Goal: Information Seeking & Learning: Learn about a topic

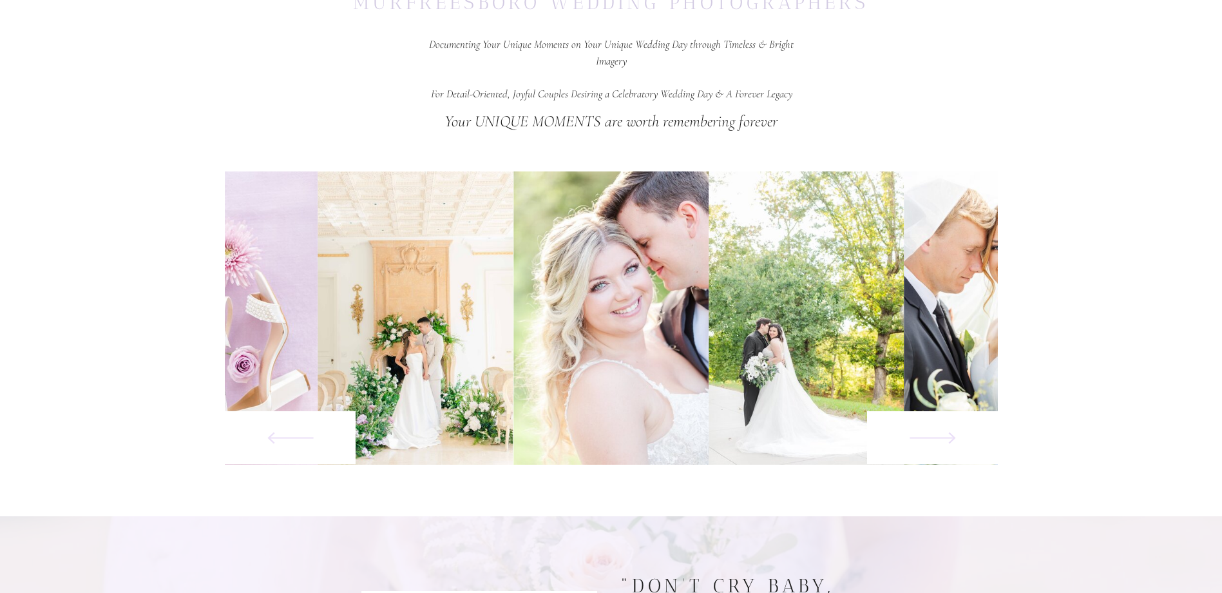
scroll to position [644, 0]
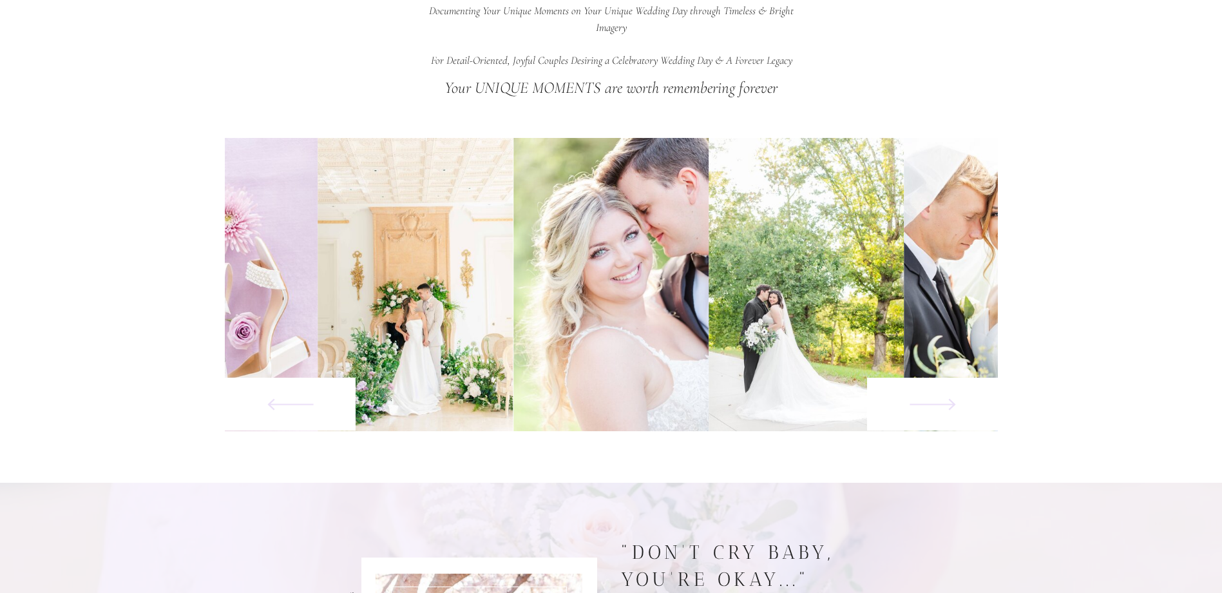
click at [954, 412] on icon at bounding box center [933, 404] width 101 height 60
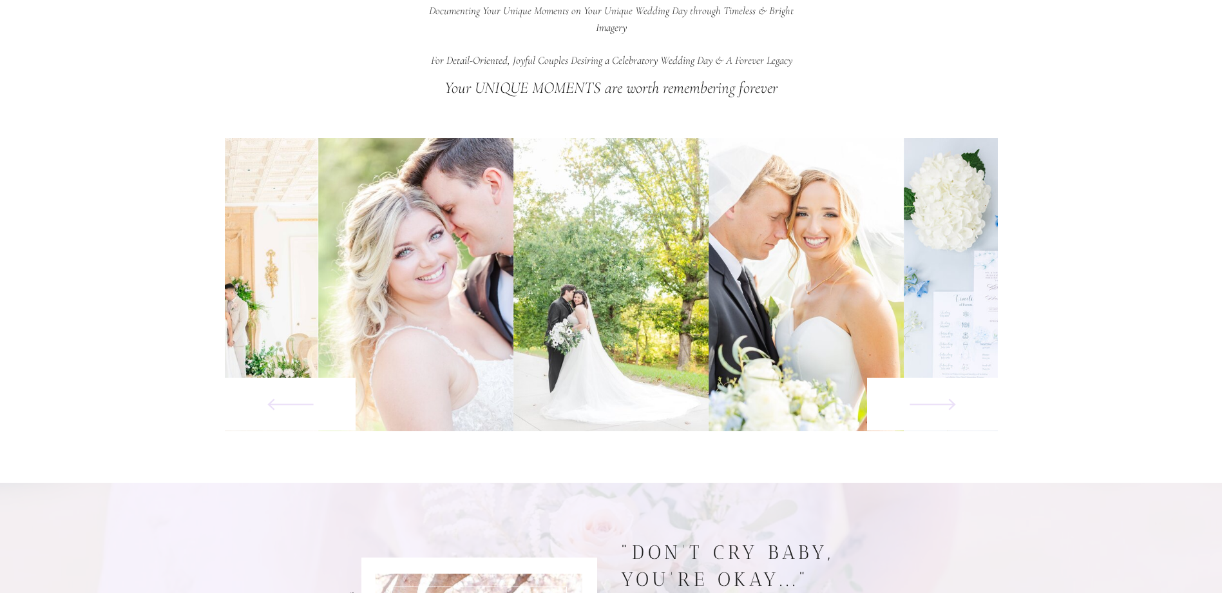
click at [954, 412] on icon at bounding box center [933, 404] width 101 height 60
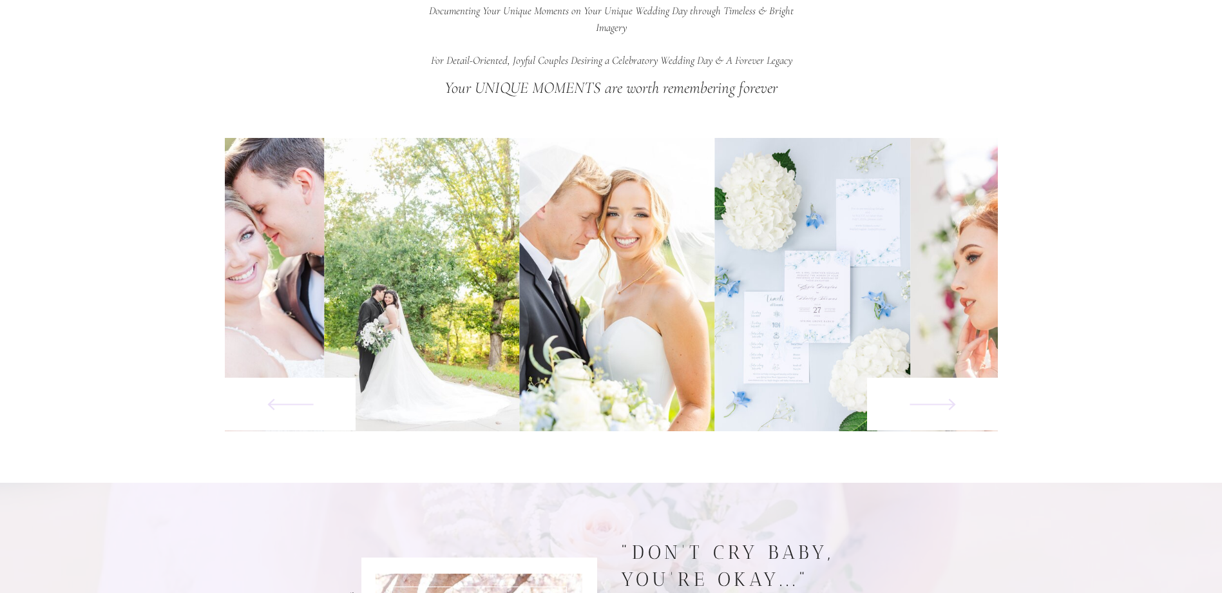
click at [954, 412] on icon at bounding box center [933, 404] width 101 height 60
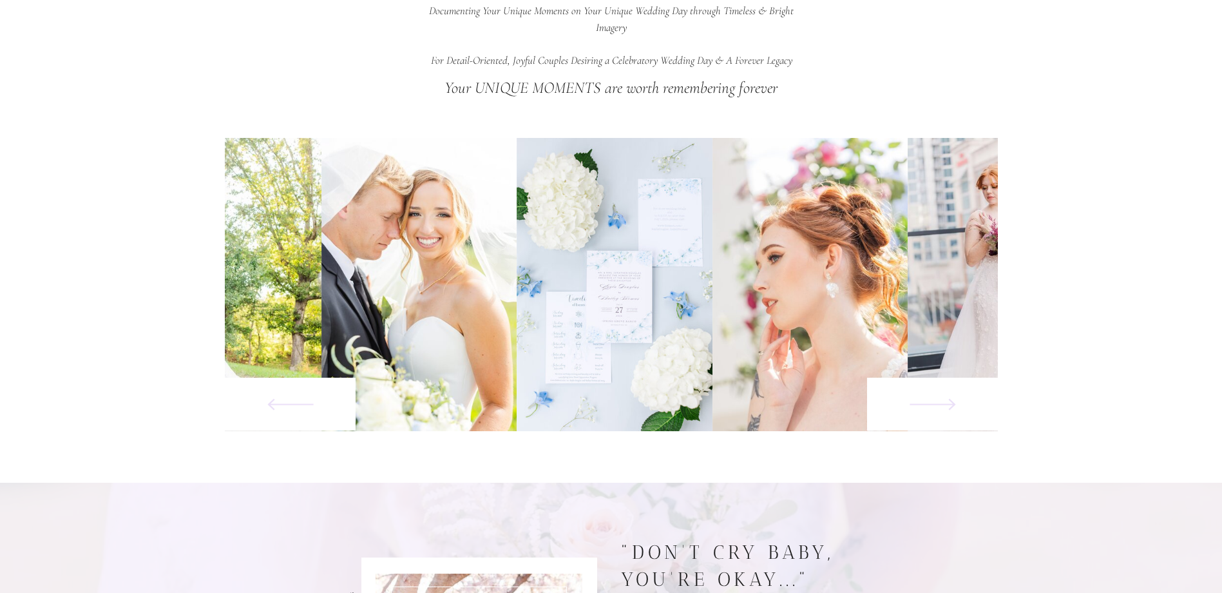
click at [954, 412] on icon at bounding box center [933, 404] width 101 height 60
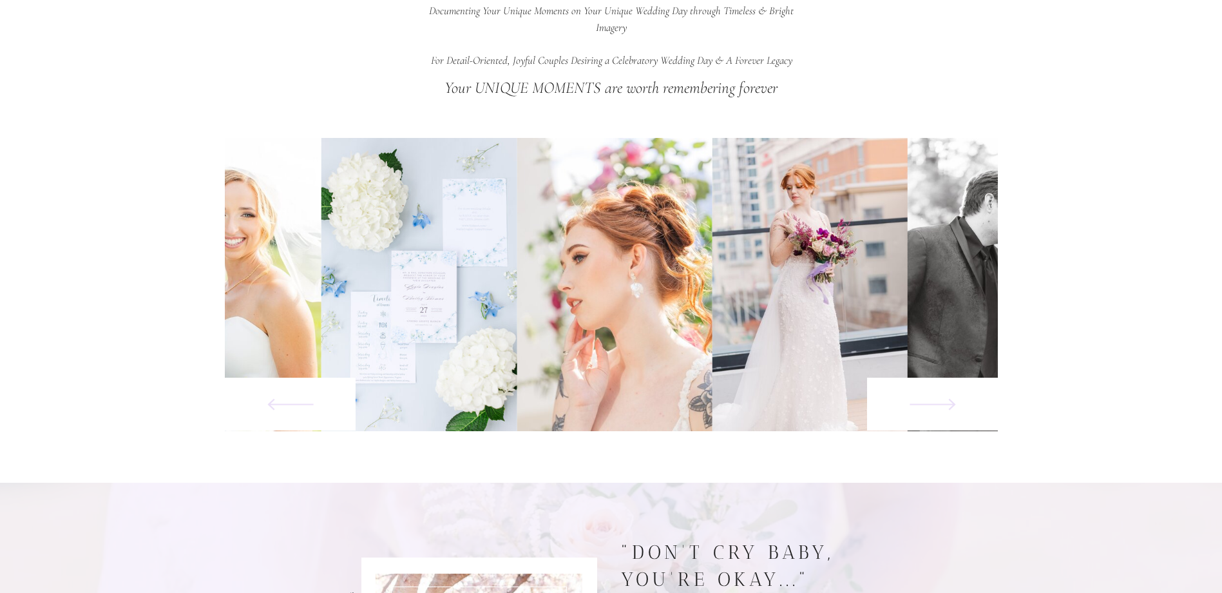
click at [954, 412] on icon at bounding box center [933, 404] width 101 height 60
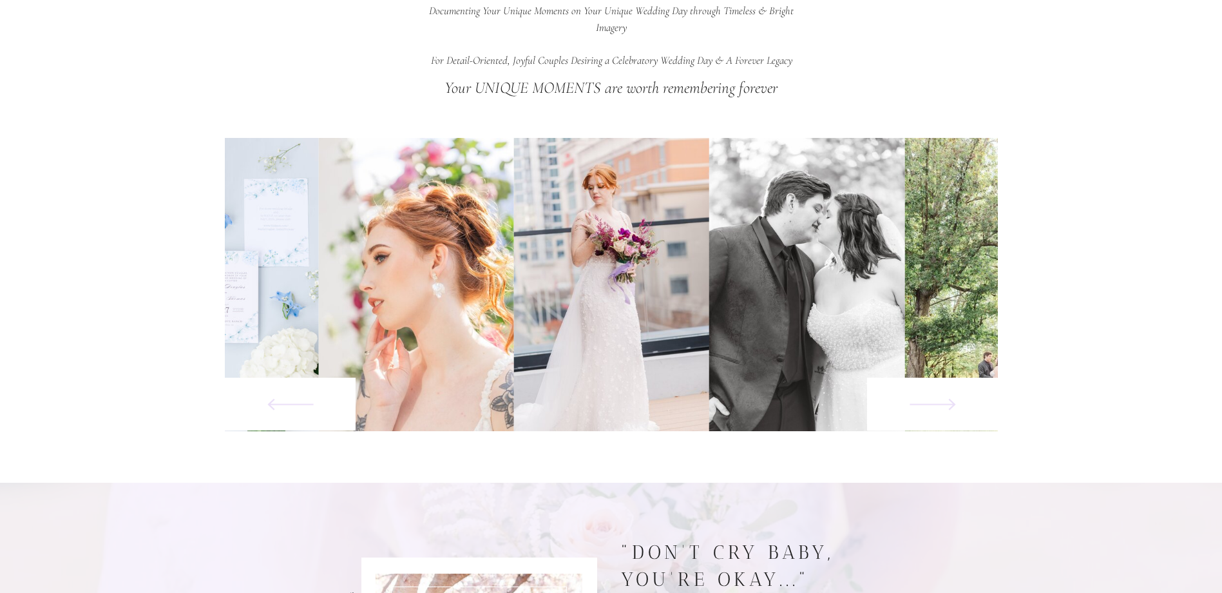
click at [954, 412] on icon at bounding box center [933, 404] width 101 height 60
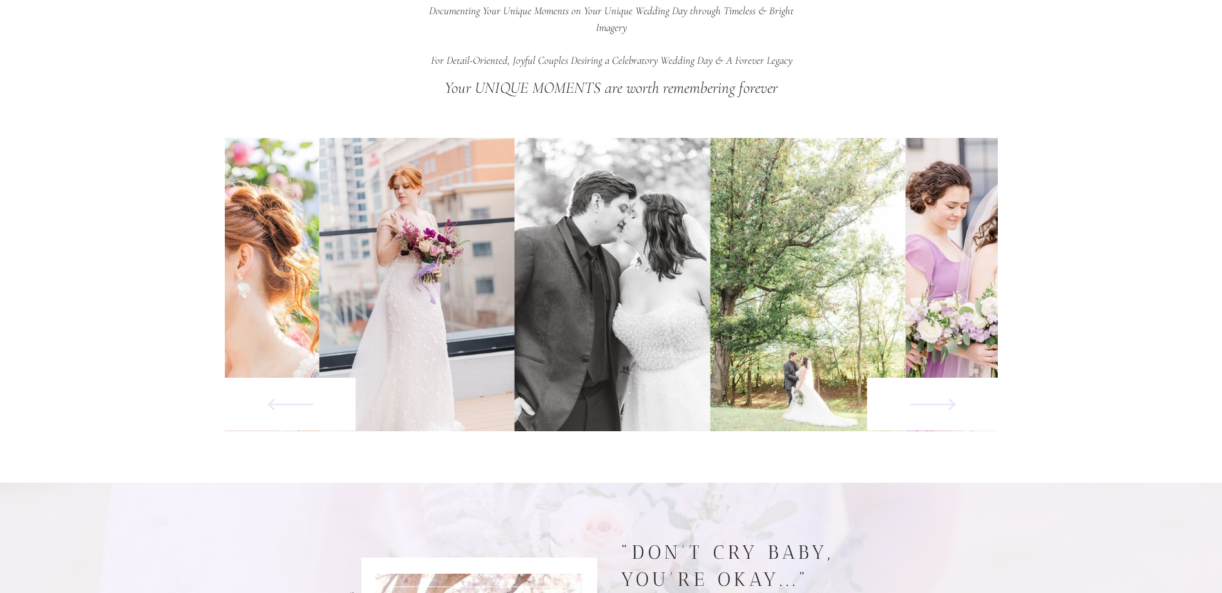
click at [954, 412] on icon at bounding box center [933, 404] width 101 height 60
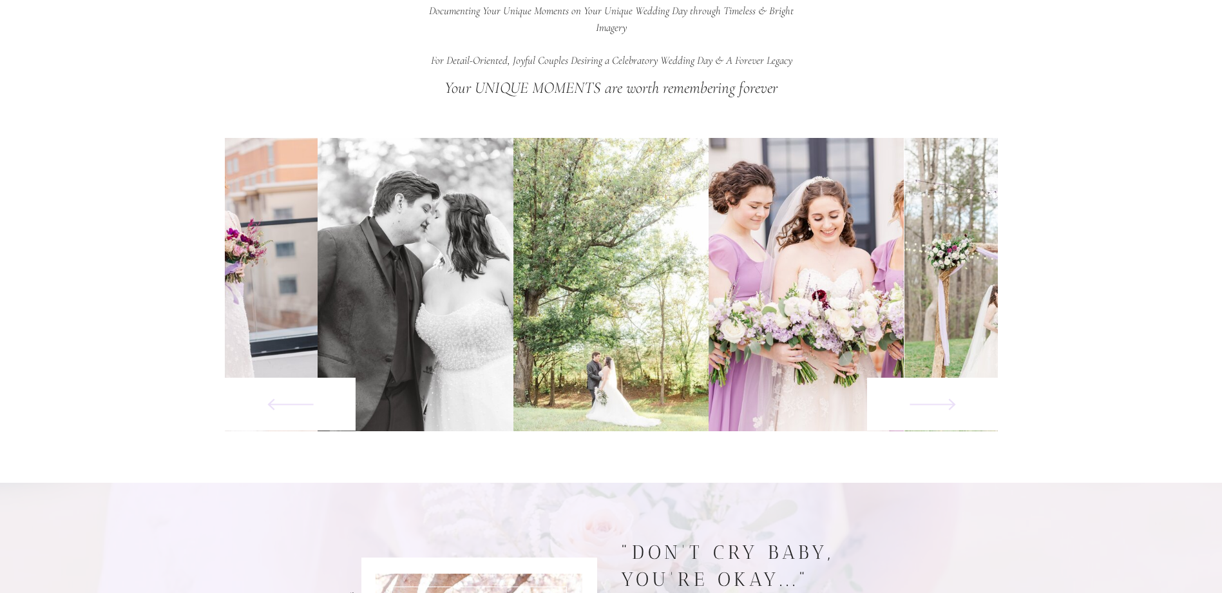
click at [954, 412] on icon at bounding box center [933, 404] width 101 height 60
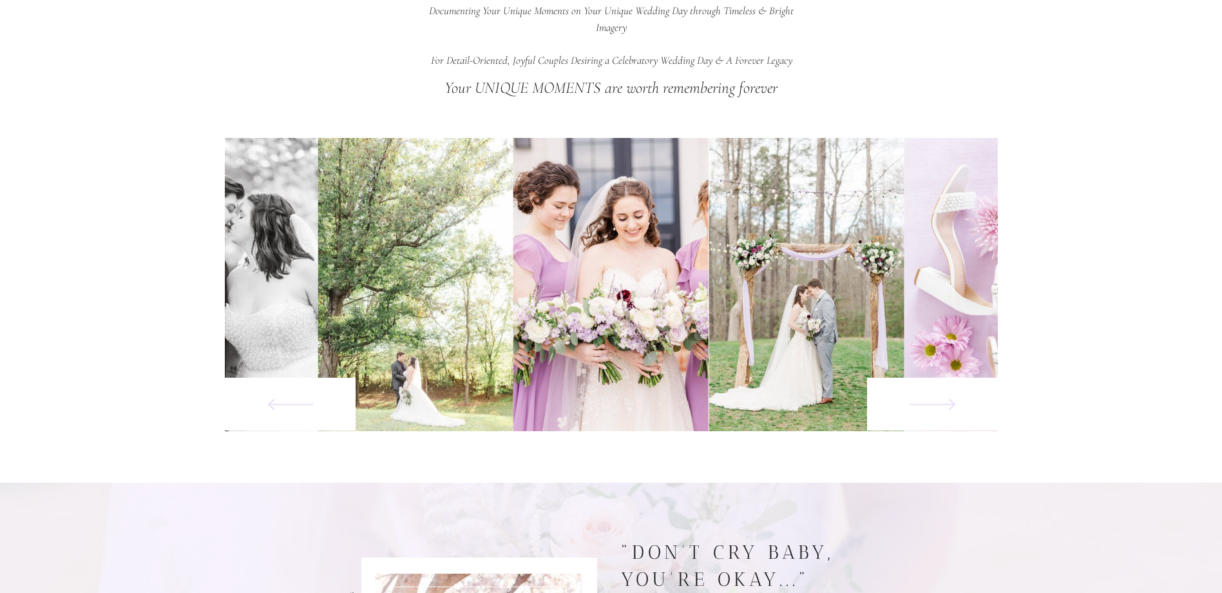
click at [954, 412] on icon at bounding box center [933, 404] width 101 height 60
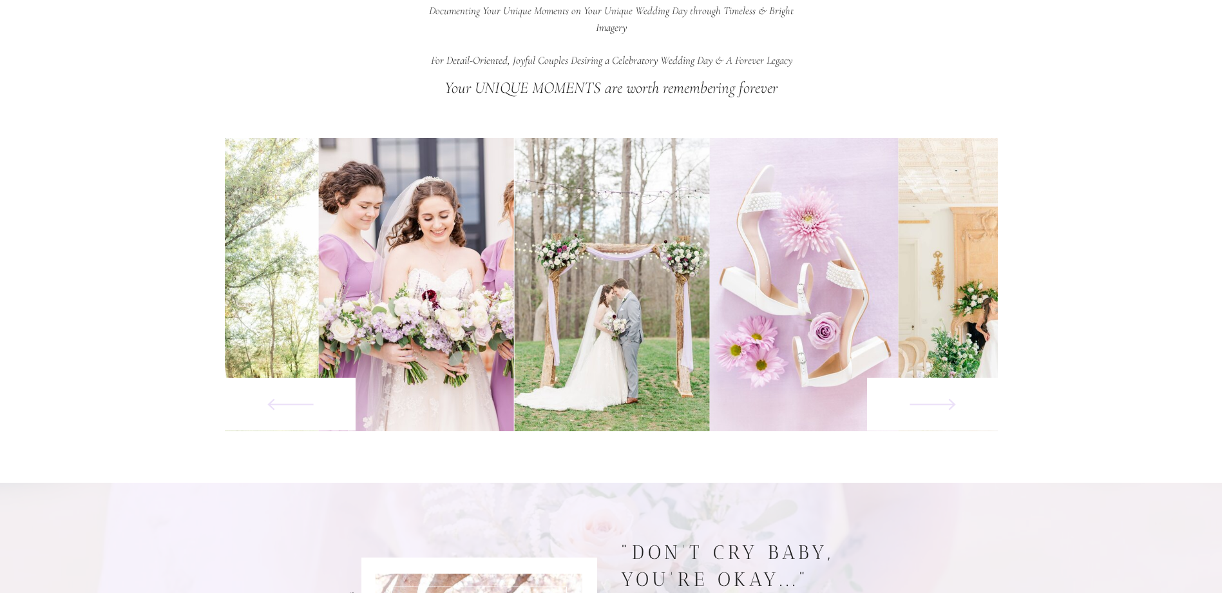
click at [954, 412] on icon at bounding box center [933, 404] width 101 height 60
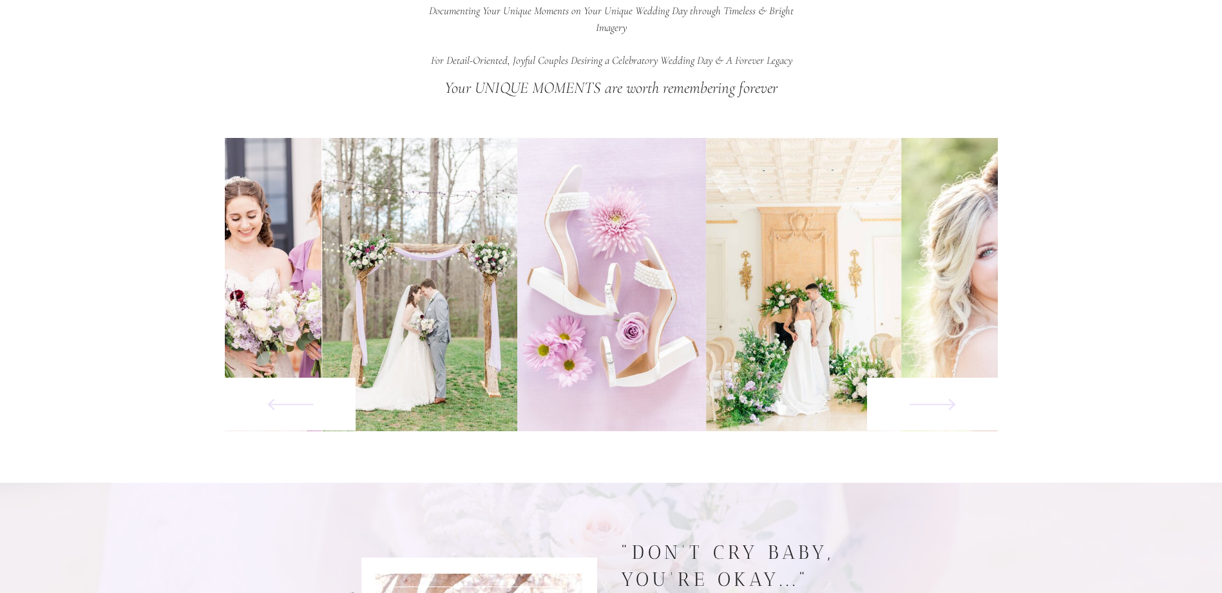
click at [954, 412] on icon at bounding box center [933, 404] width 101 height 60
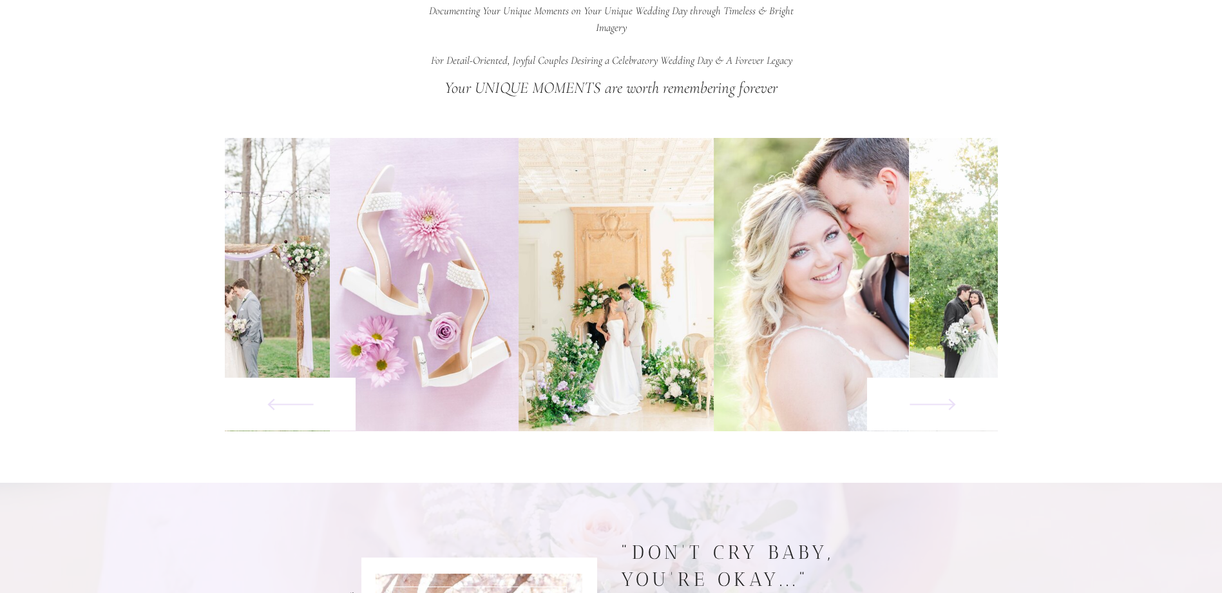
click at [954, 412] on icon at bounding box center [933, 404] width 101 height 60
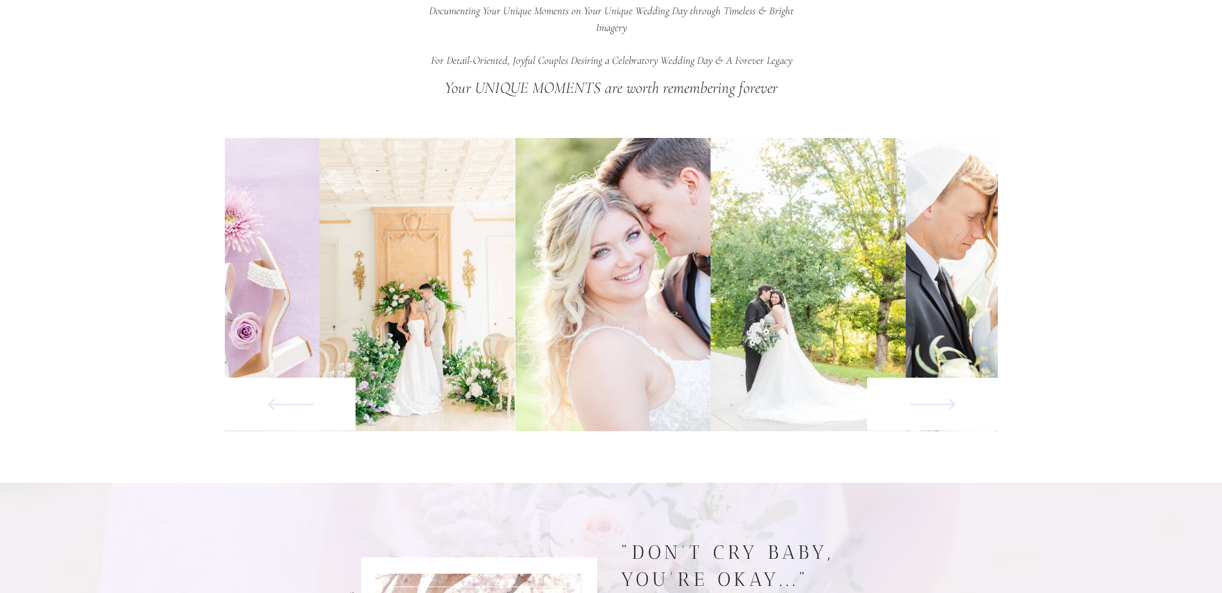
click at [954, 412] on icon at bounding box center [933, 404] width 101 height 60
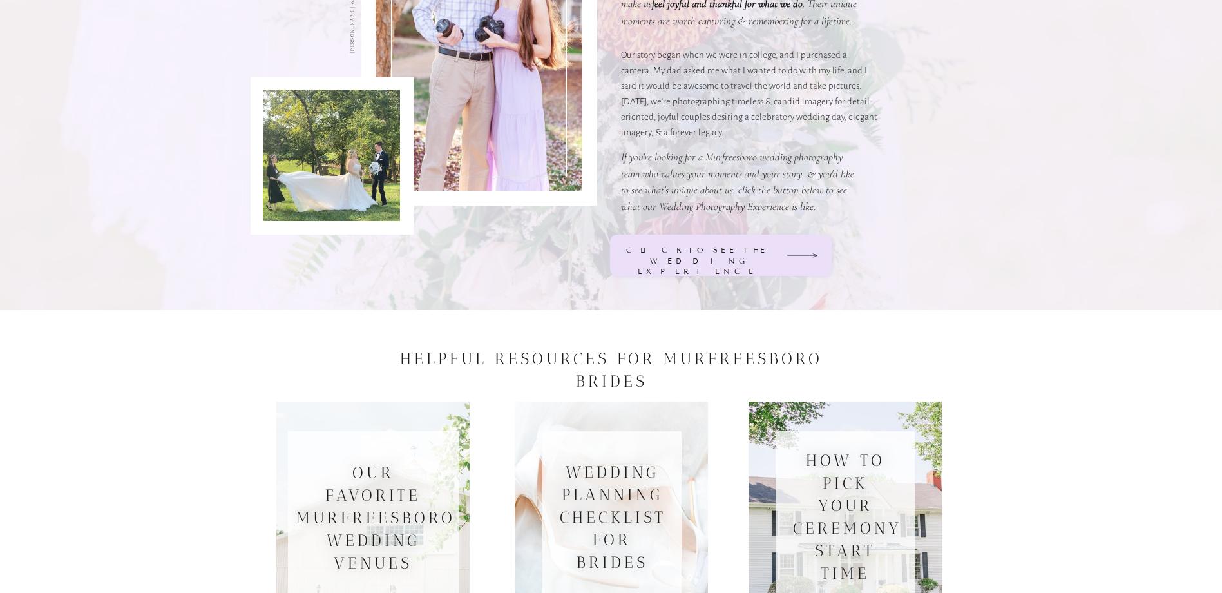
scroll to position [1353, 0]
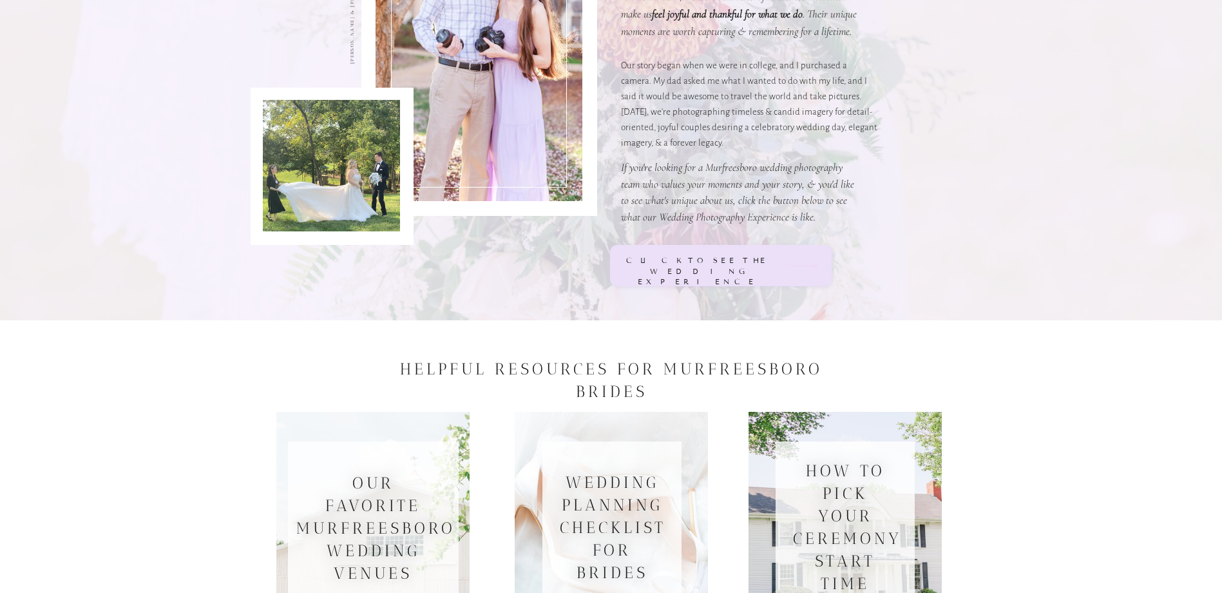
click at [795, 271] on icon at bounding box center [803, 265] width 32 height 15
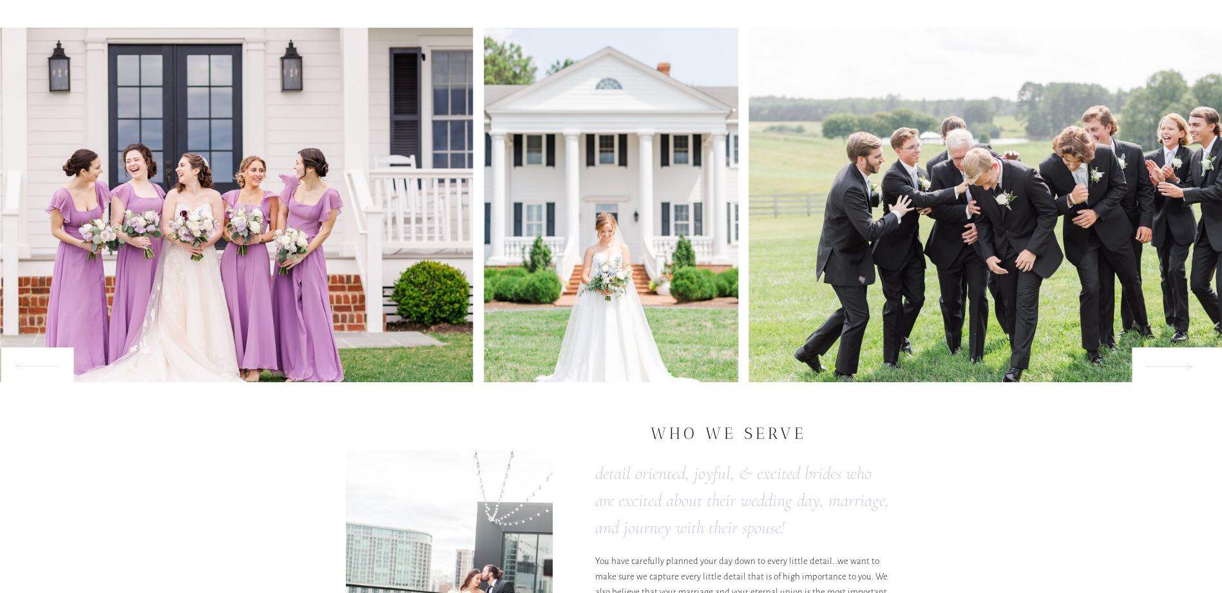
scroll to position [1095, 0]
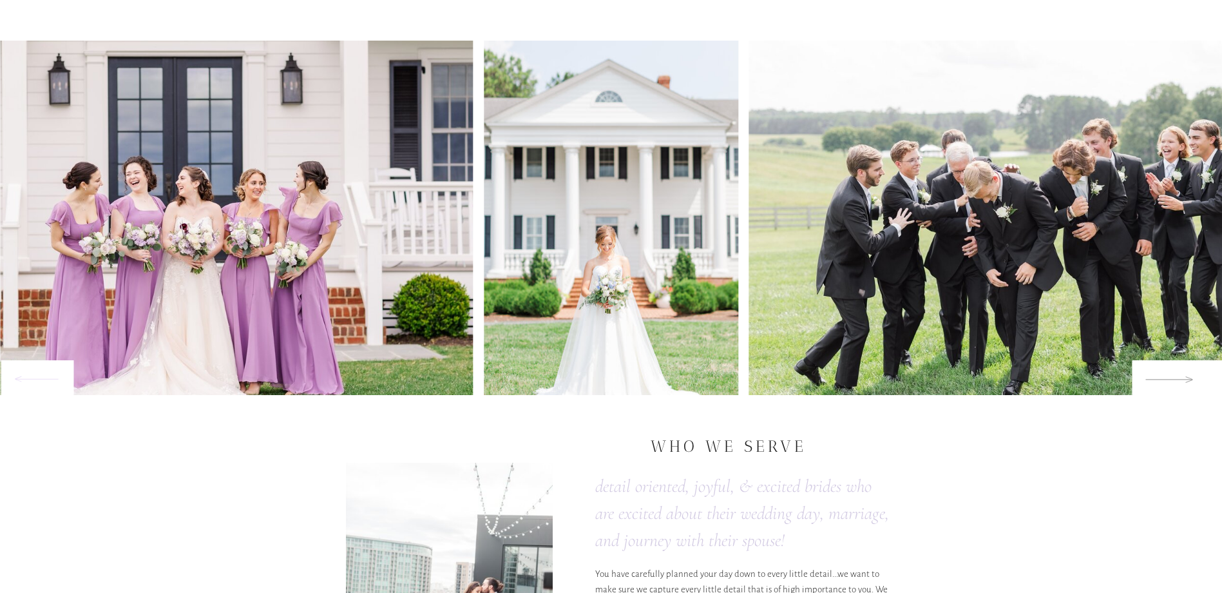
click at [1173, 380] on icon at bounding box center [1169, 379] width 50 height 23
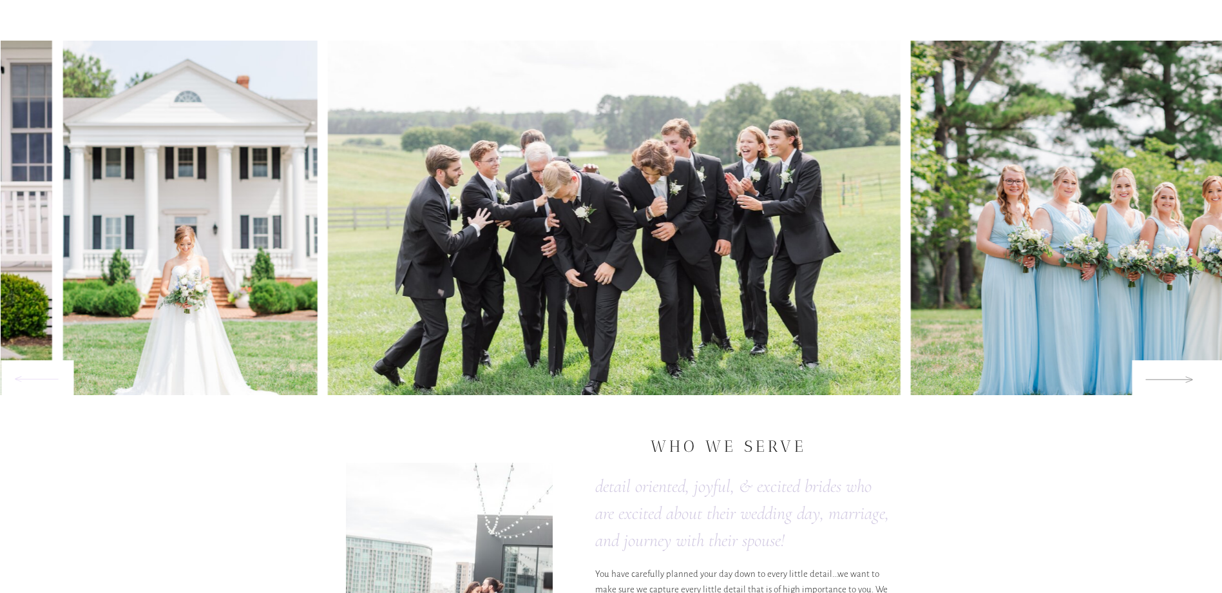
click at [1173, 380] on icon at bounding box center [1169, 379] width 50 height 23
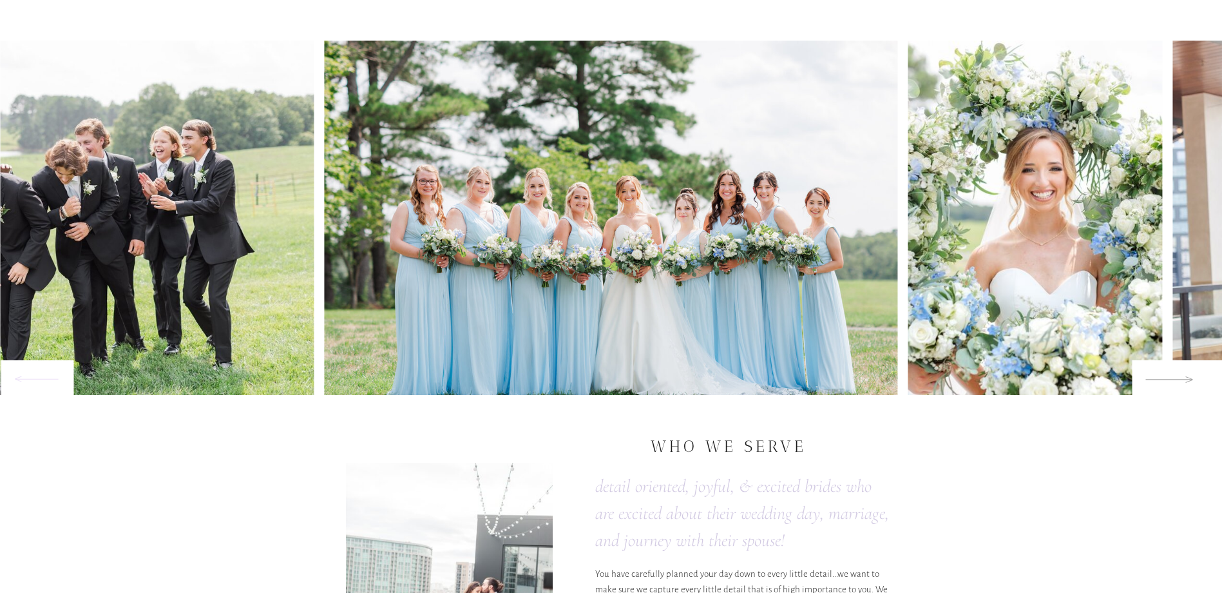
click at [1173, 380] on icon at bounding box center [1169, 379] width 47 height 6
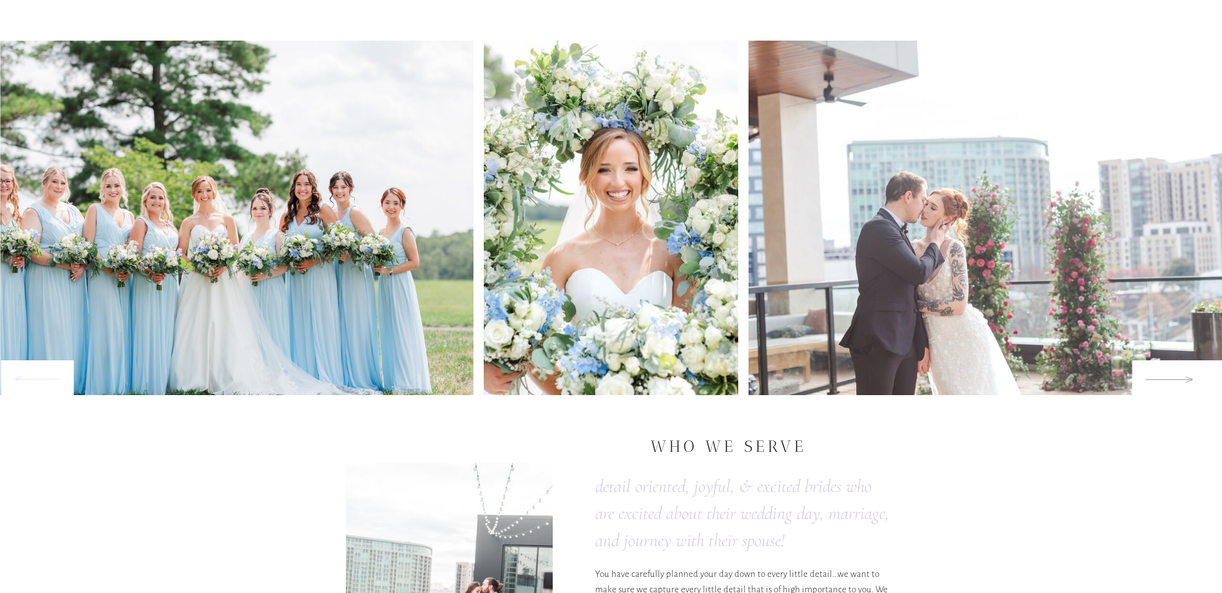
click at [1173, 380] on icon at bounding box center [1169, 379] width 47 height 6
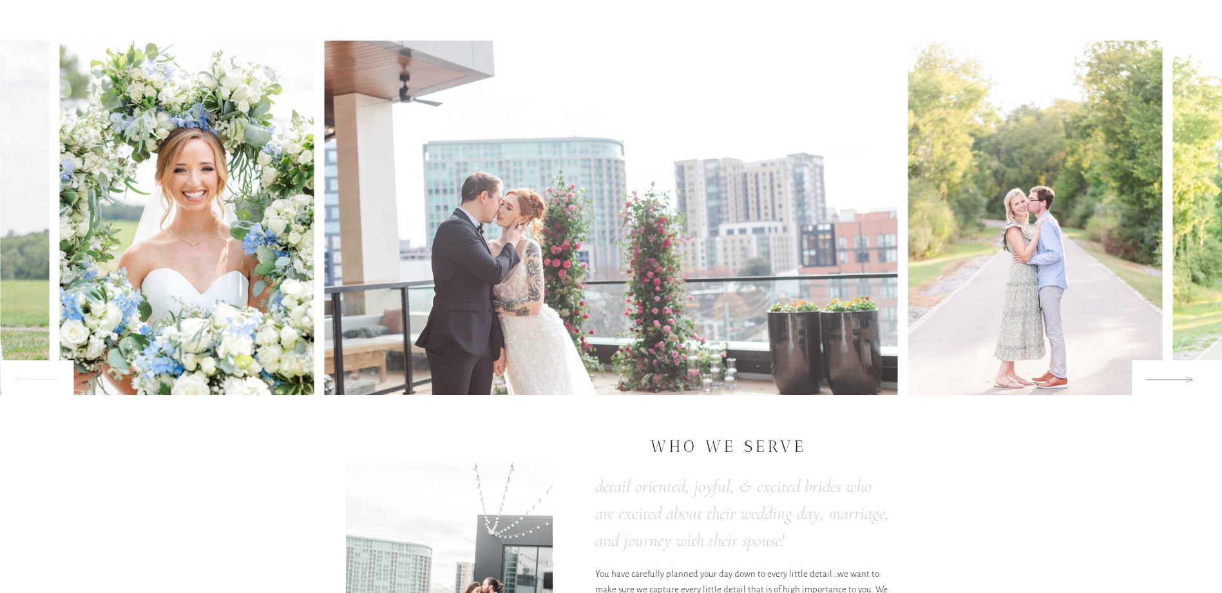
click at [1173, 380] on icon at bounding box center [1169, 379] width 47 height 6
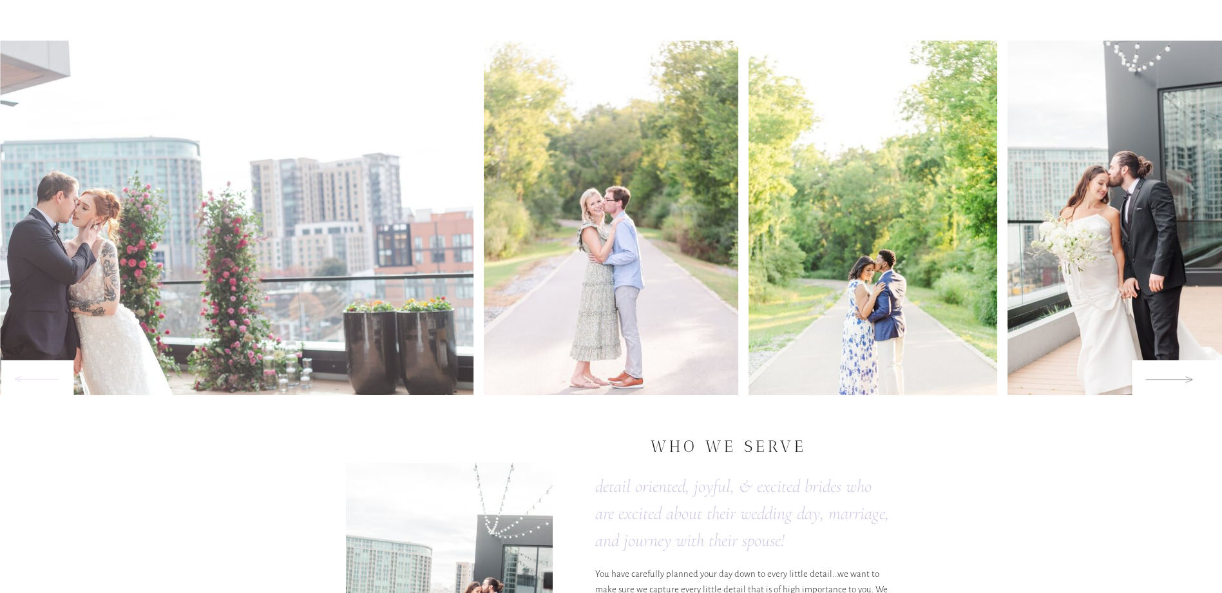
click at [1173, 380] on icon at bounding box center [1169, 379] width 47 height 6
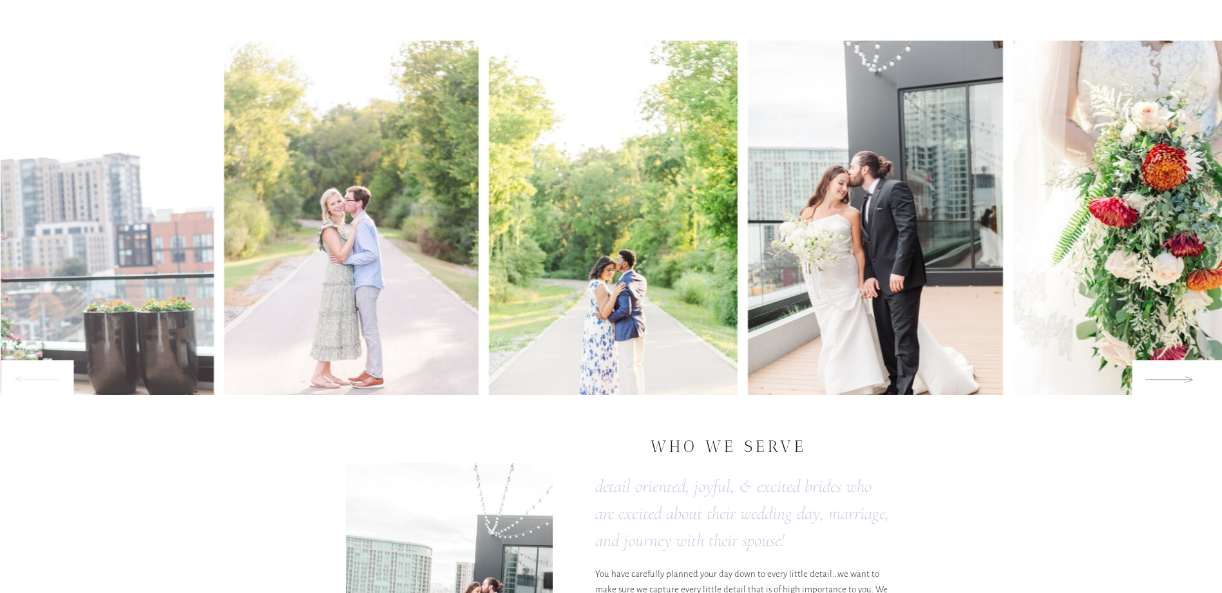
click at [1173, 380] on icon at bounding box center [1169, 379] width 47 height 6
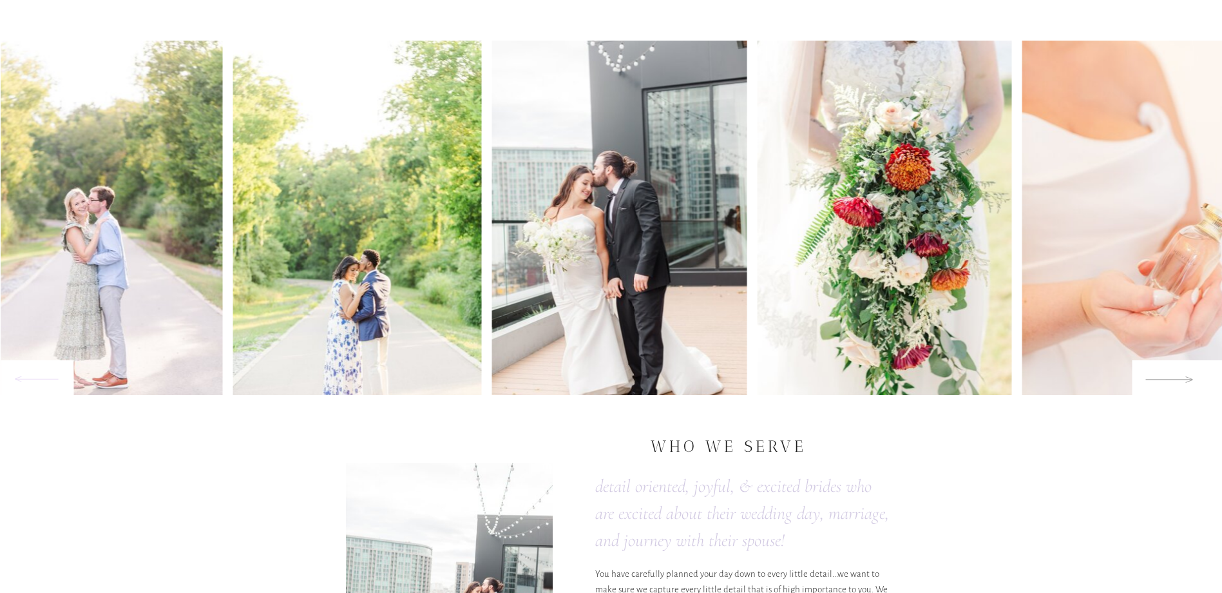
click at [1173, 380] on icon at bounding box center [1169, 379] width 47 height 6
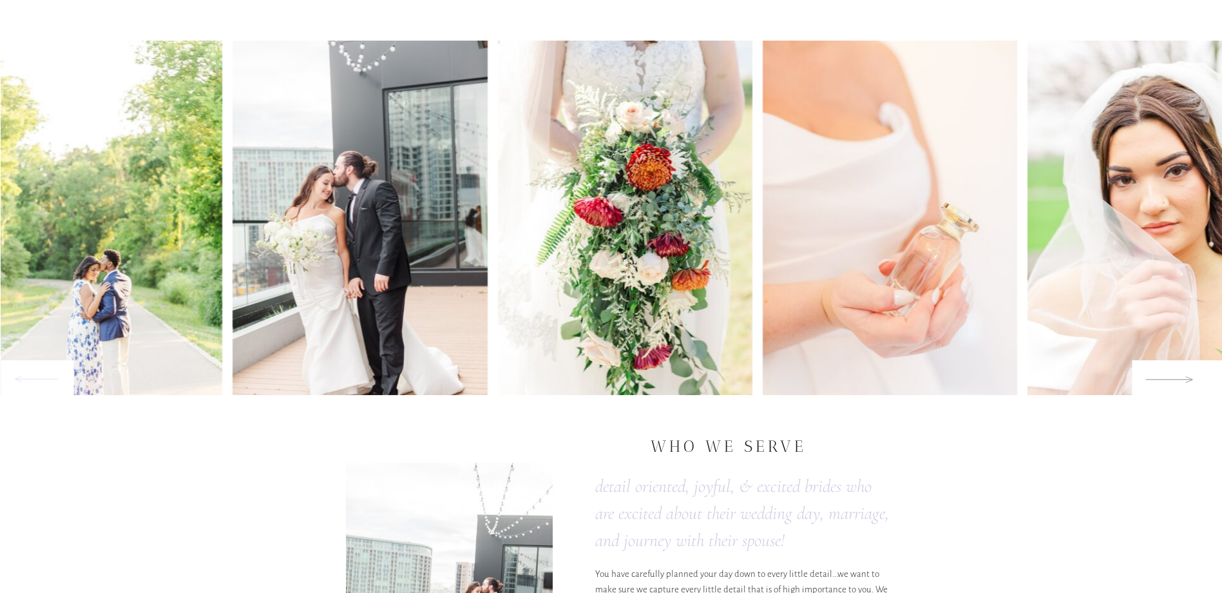
click at [1173, 380] on icon at bounding box center [1169, 379] width 47 height 6
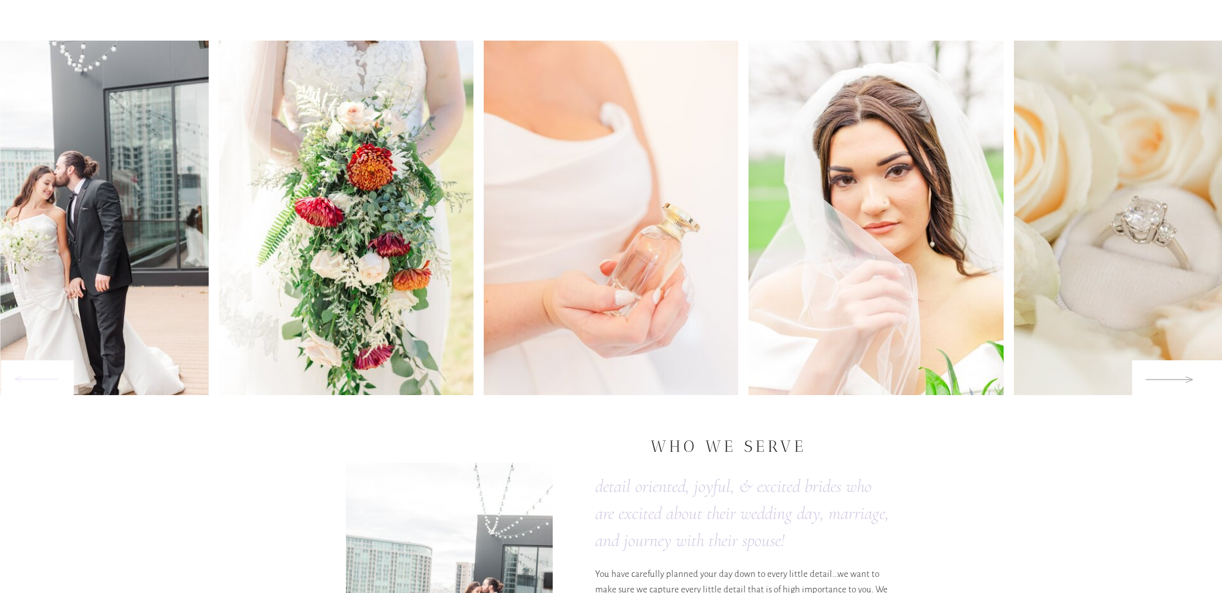
click at [1173, 380] on icon at bounding box center [1169, 379] width 47 height 6
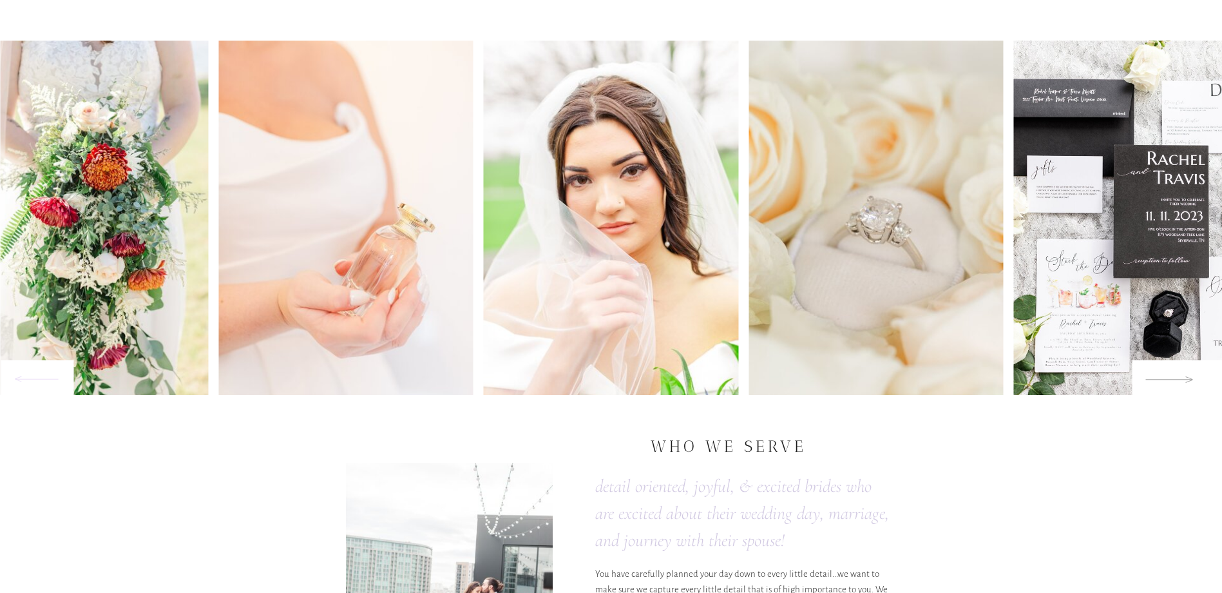
click at [1173, 380] on icon at bounding box center [1169, 379] width 47 height 6
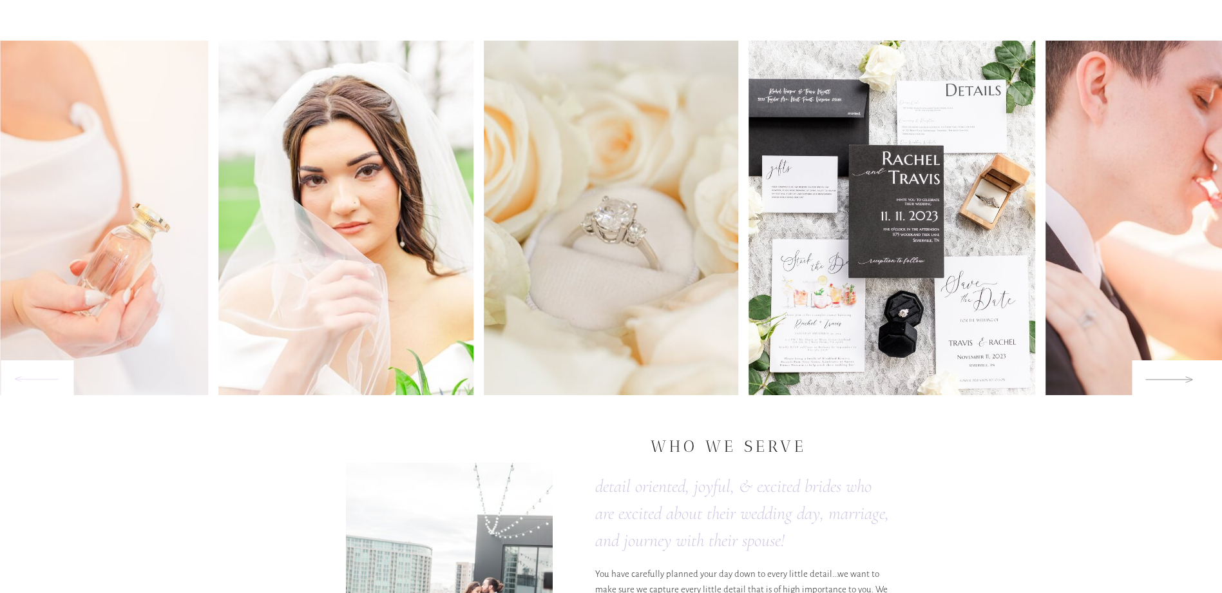
click at [1173, 380] on icon at bounding box center [1169, 379] width 47 height 6
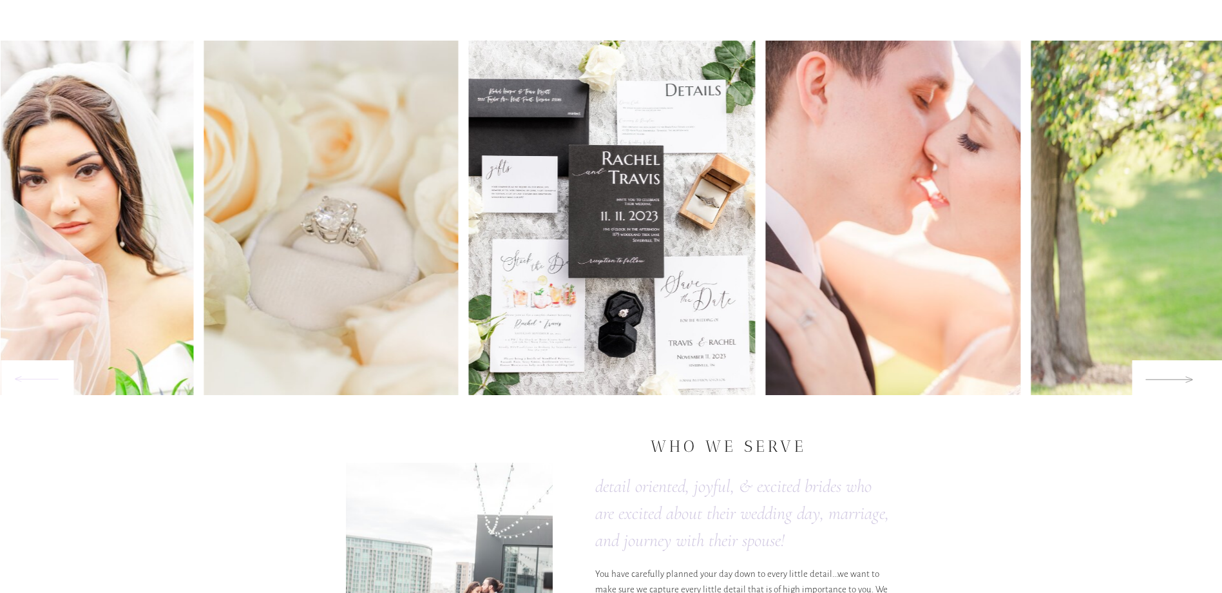
click at [1173, 380] on icon at bounding box center [1169, 379] width 47 height 6
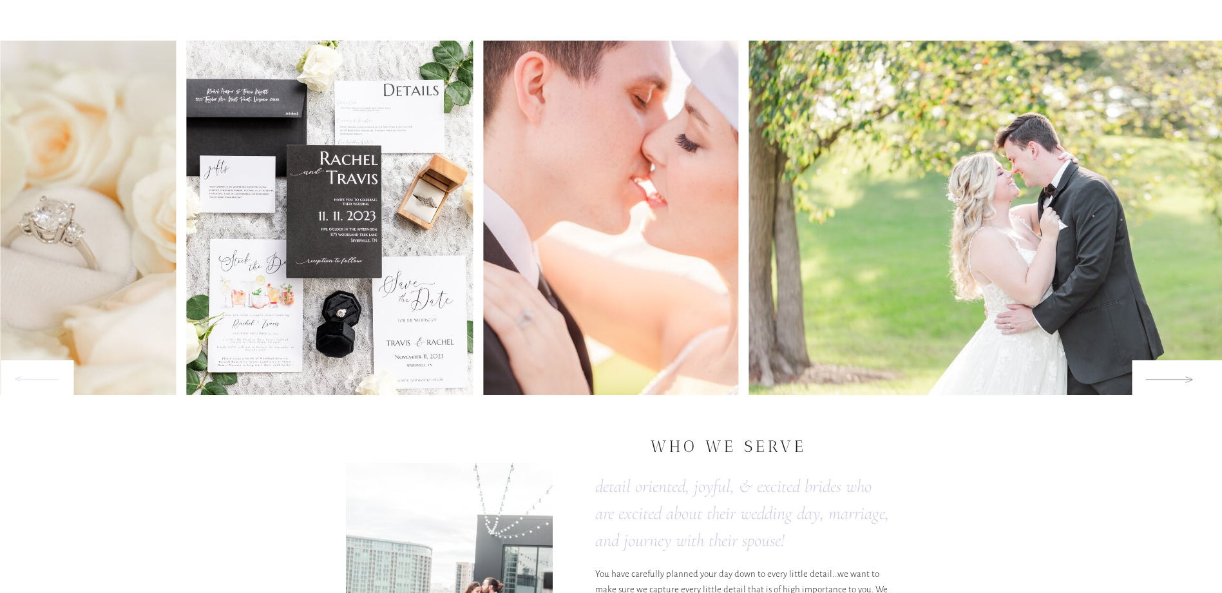
click at [1173, 380] on icon at bounding box center [1169, 379] width 47 height 6
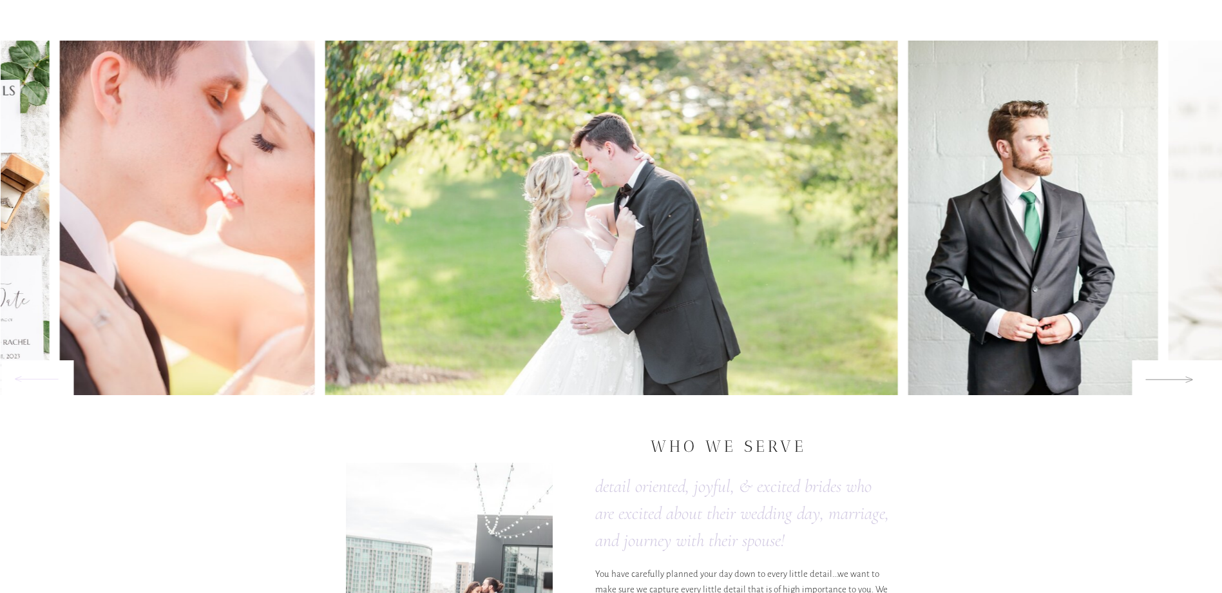
click at [1173, 380] on icon at bounding box center [1169, 379] width 47 height 6
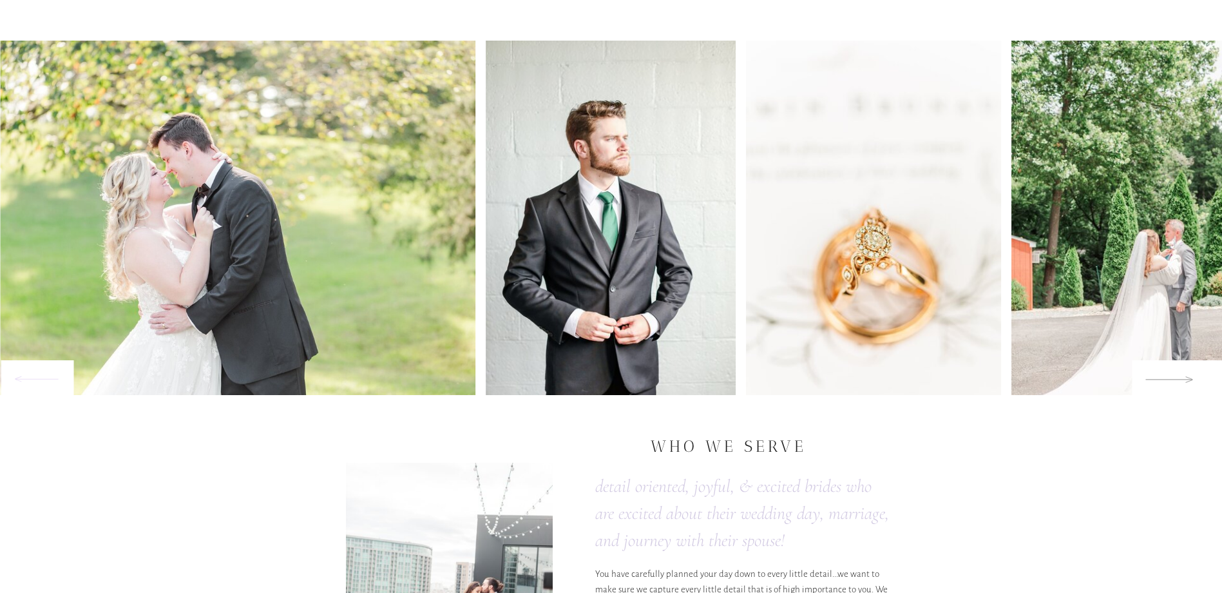
click at [1173, 380] on icon at bounding box center [1169, 379] width 47 height 6
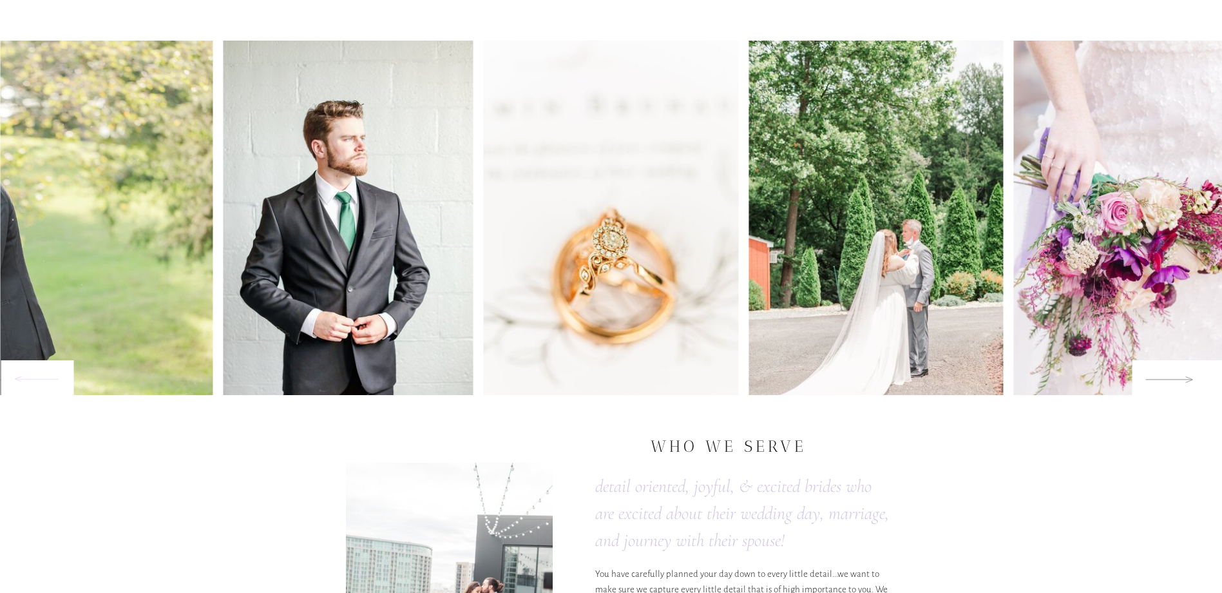
click at [1173, 380] on icon at bounding box center [1169, 379] width 47 height 6
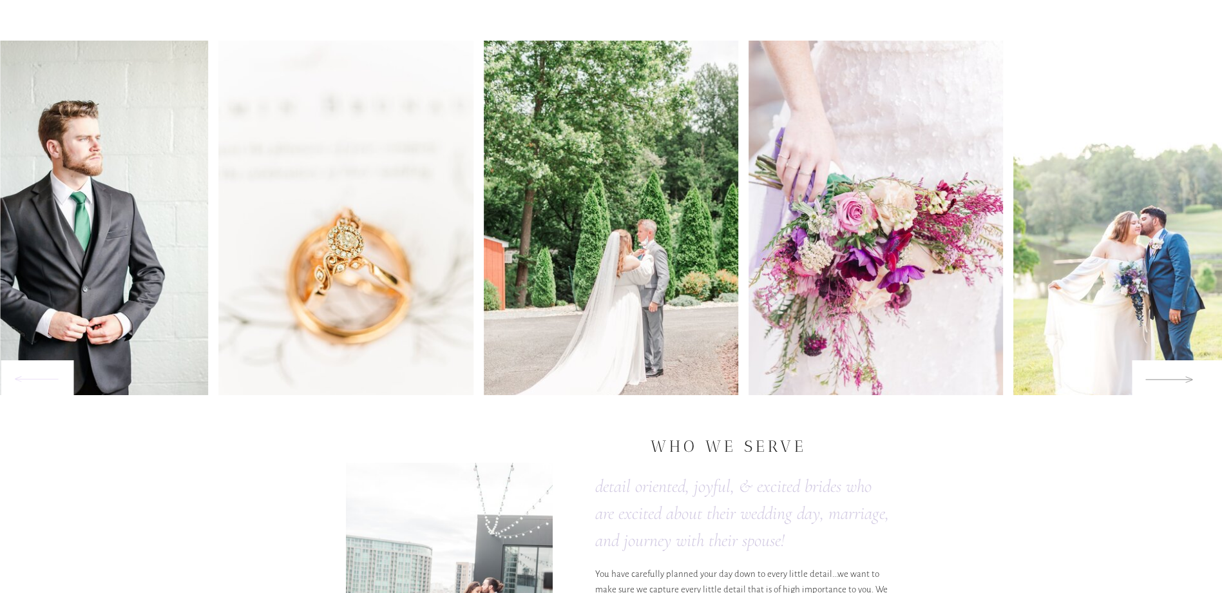
click at [1173, 380] on icon at bounding box center [1169, 379] width 47 height 6
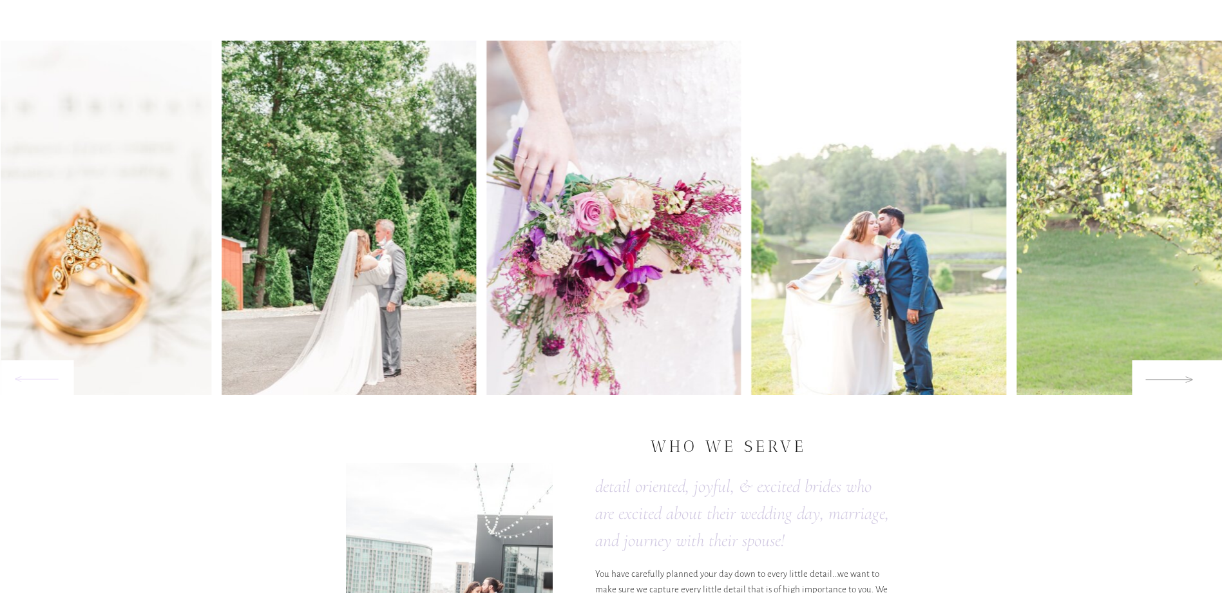
click at [1173, 380] on icon at bounding box center [1169, 379] width 47 height 6
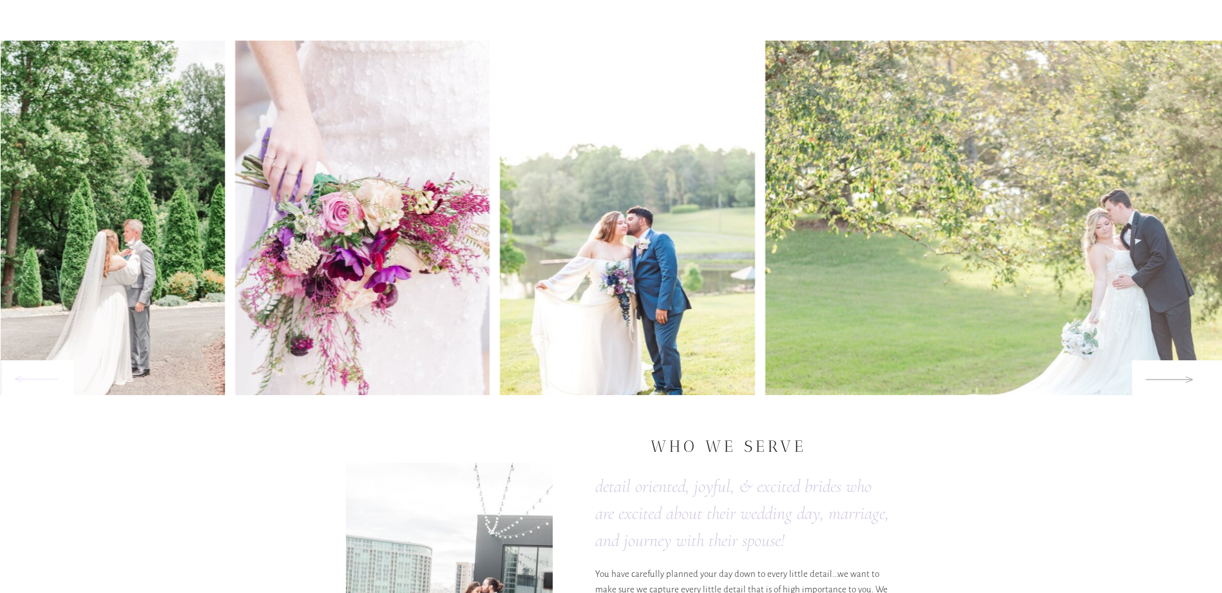
click at [1173, 380] on icon at bounding box center [1169, 379] width 47 height 6
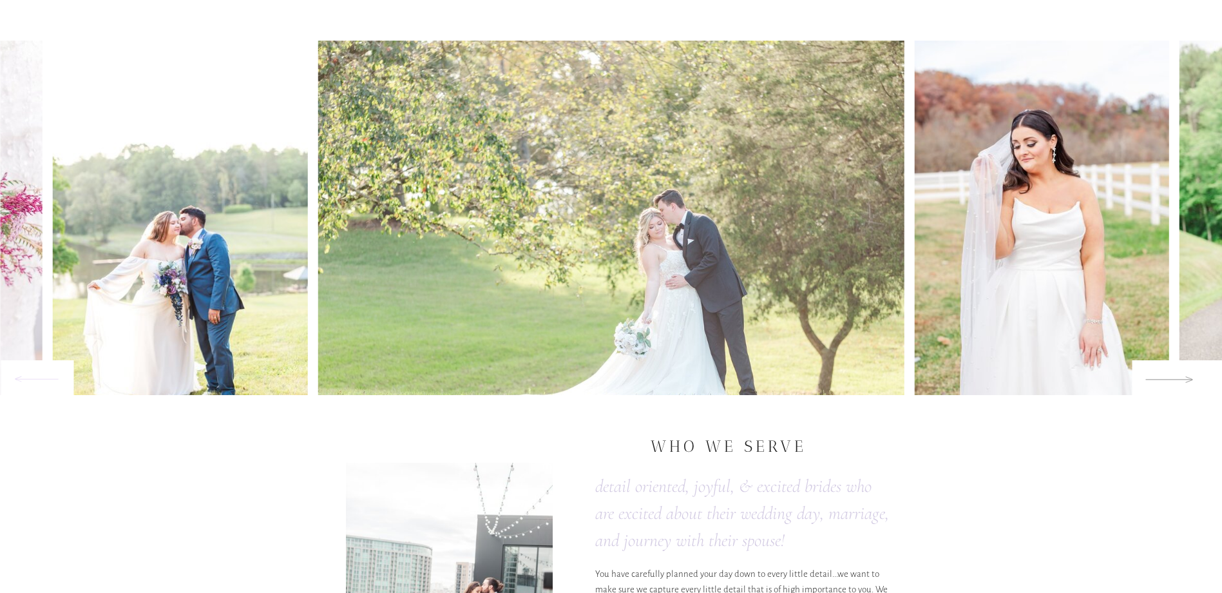
click at [1173, 380] on icon at bounding box center [1169, 379] width 47 height 6
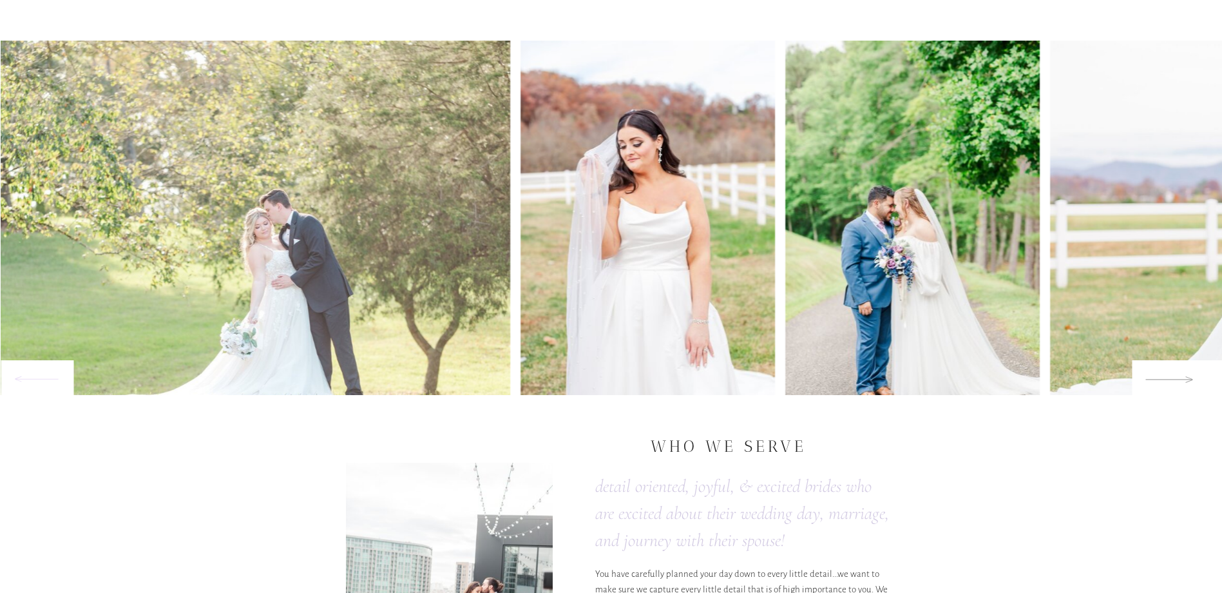
click at [1173, 380] on icon at bounding box center [1169, 379] width 47 height 6
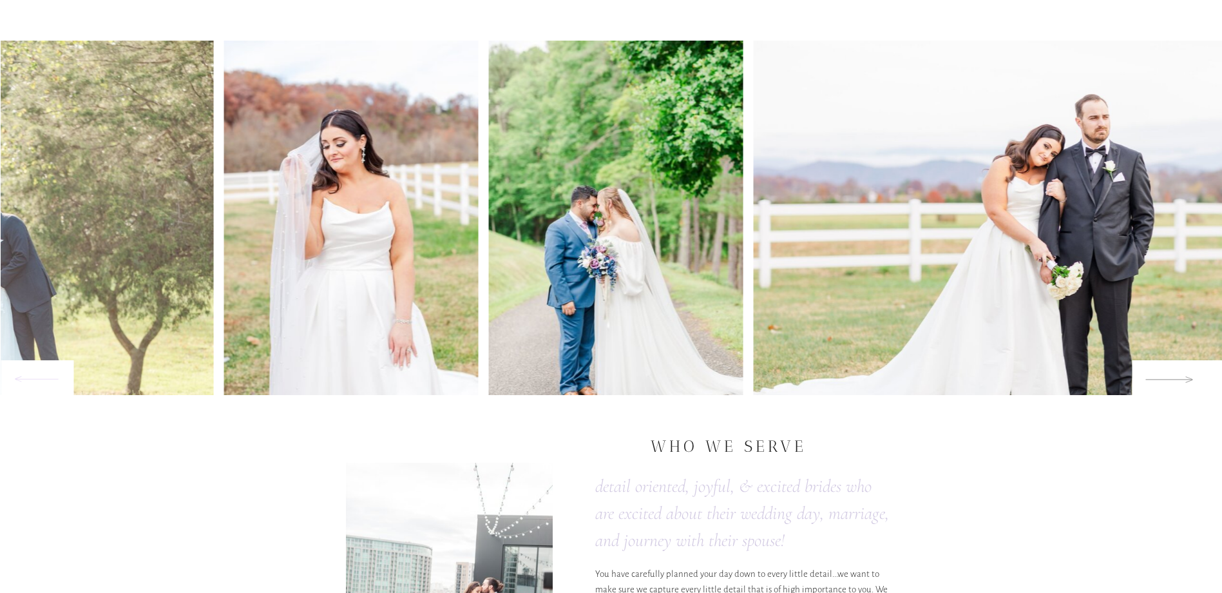
click at [1173, 380] on icon at bounding box center [1169, 379] width 47 height 6
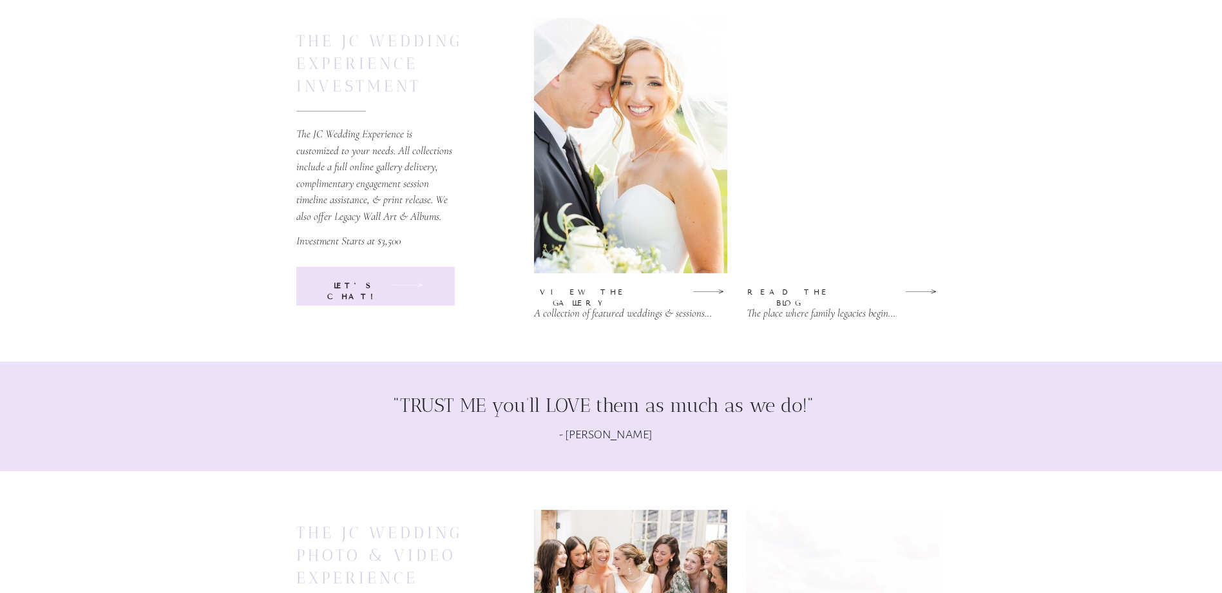
scroll to position [5026, 0]
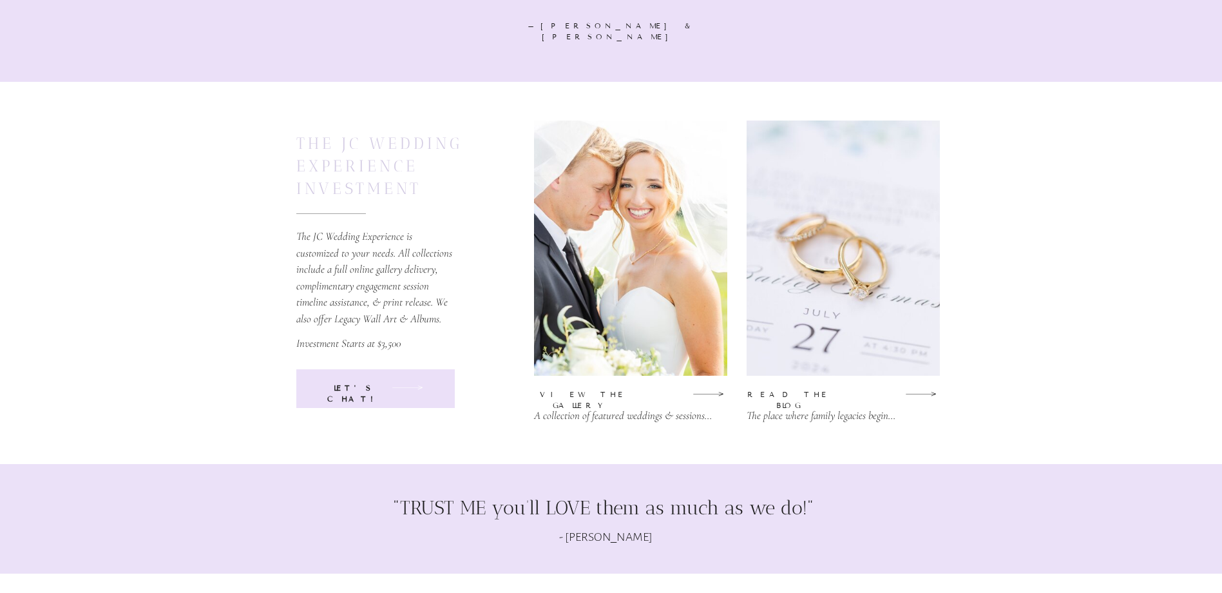
click at [356, 178] on h2 "The JC wedding experience investment" at bounding box center [380, 166] width 169 height 68
click at [401, 386] on icon at bounding box center [408, 387] width 32 height 15
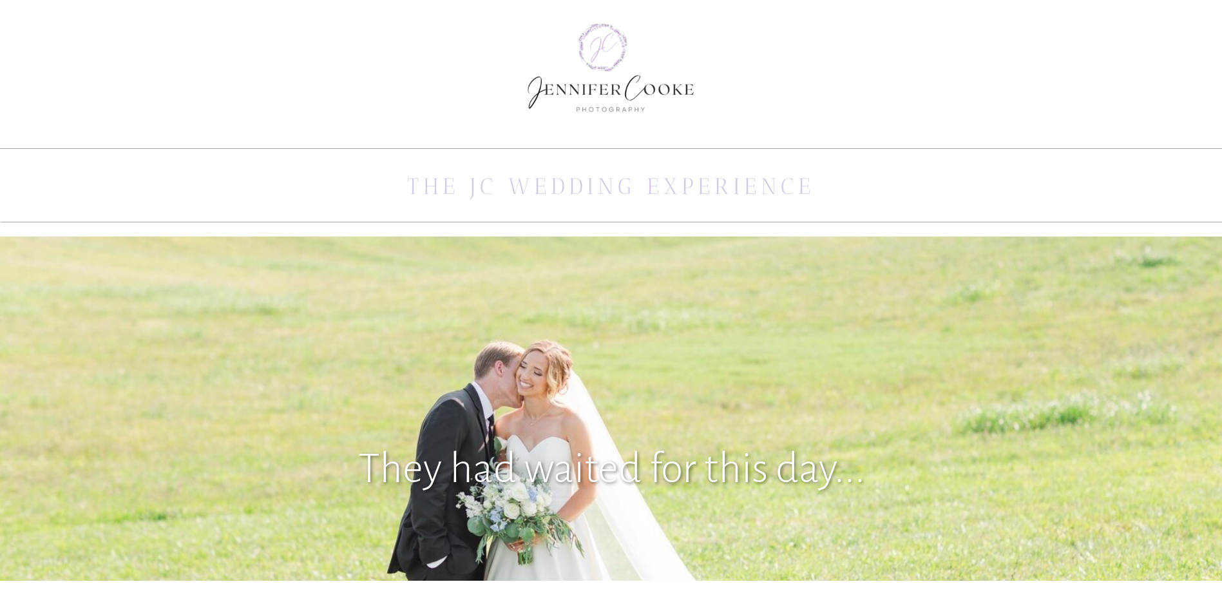
scroll to position [0, 0]
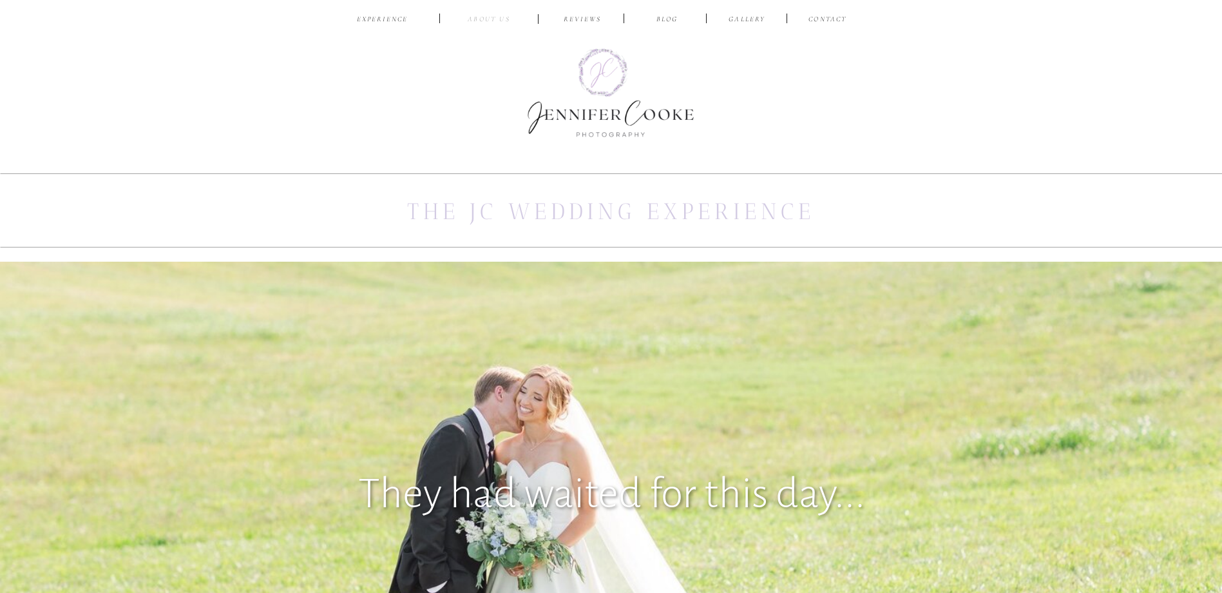
click at [479, 15] on nav "ABOUT US" at bounding box center [489, 20] width 61 height 12
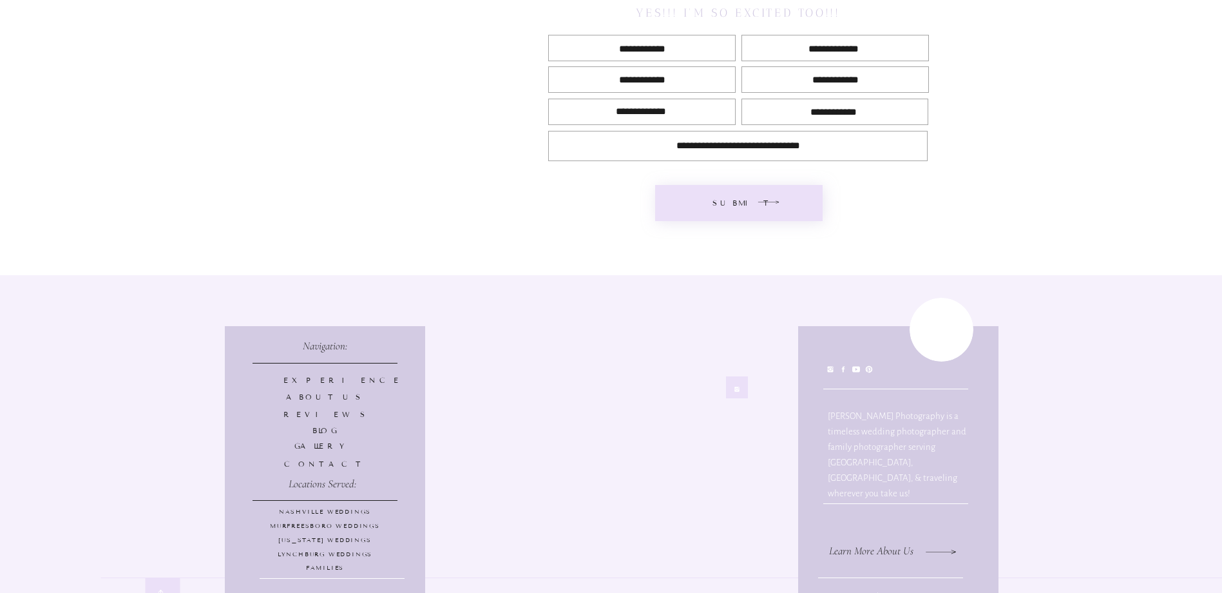
scroll to position [705, 0]
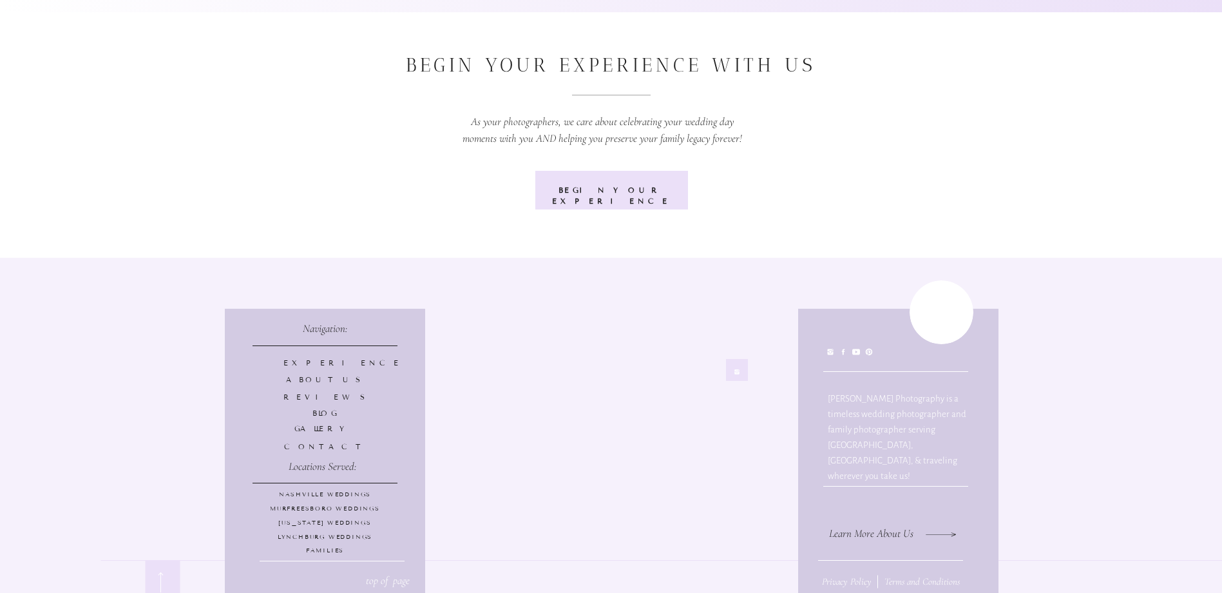
scroll to position [4976, 0]
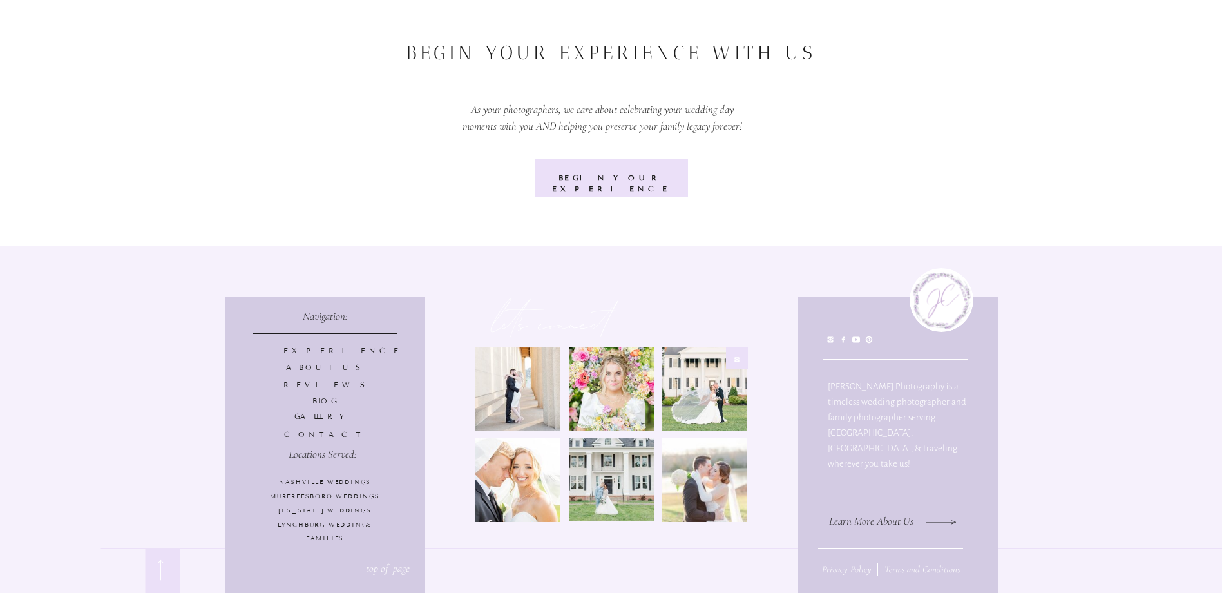
click at [660, 175] on b "Begin your experience" at bounding box center [611, 183] width 119 height 20
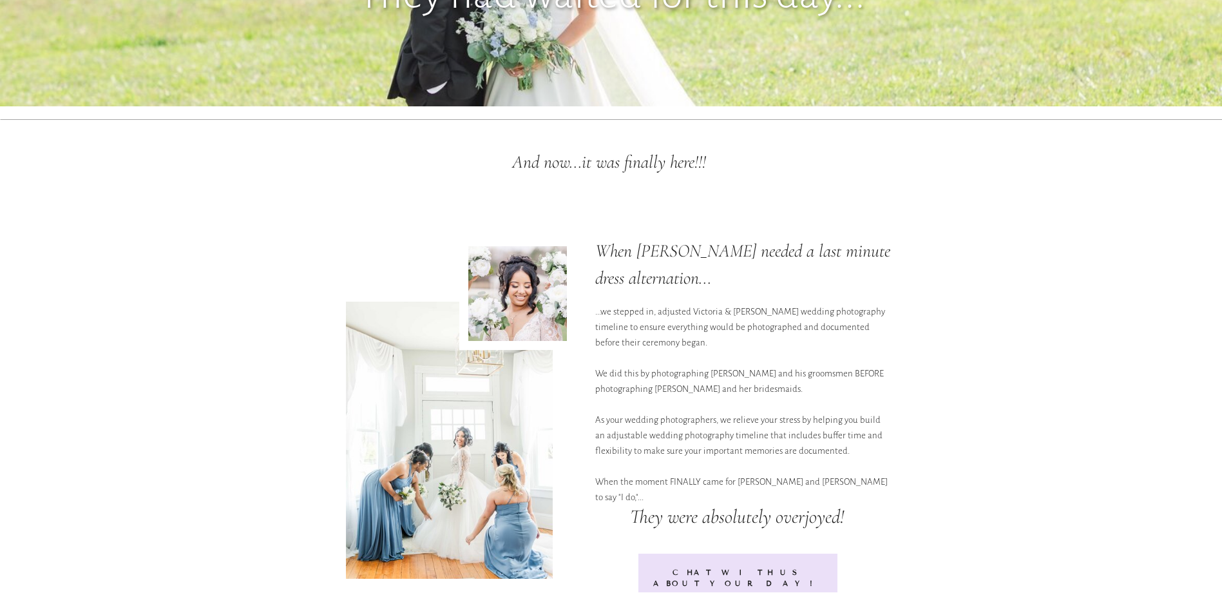
scroll to position [515, 0]
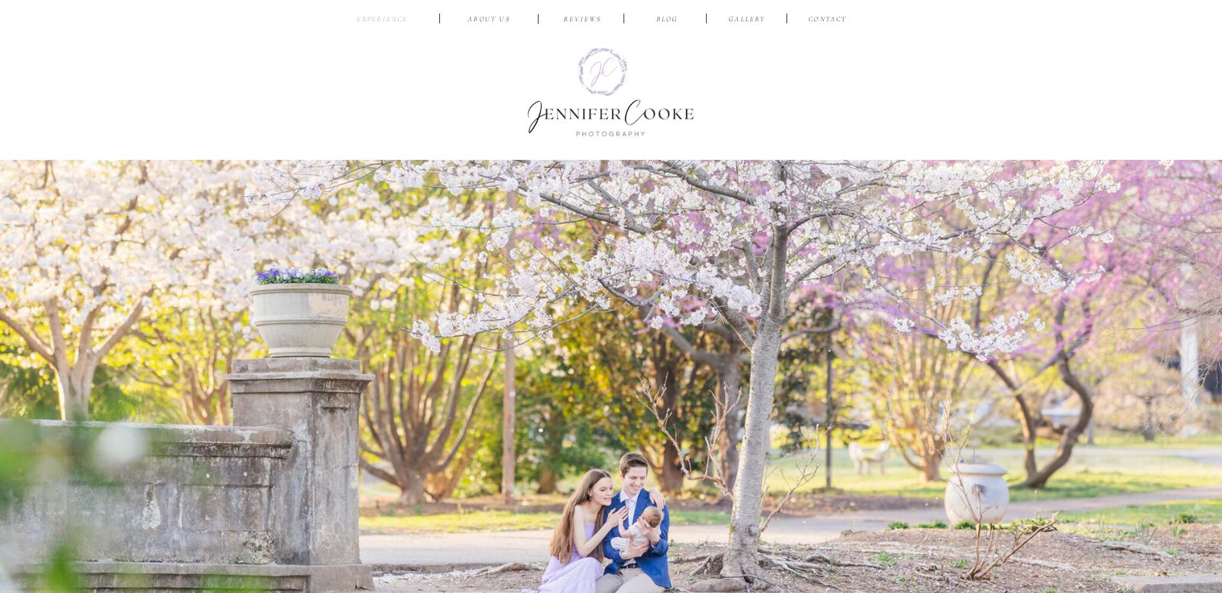
click at [390, 16] on nav "EXPERIENCE" at bounding box center [382, 20] width 61 height 12
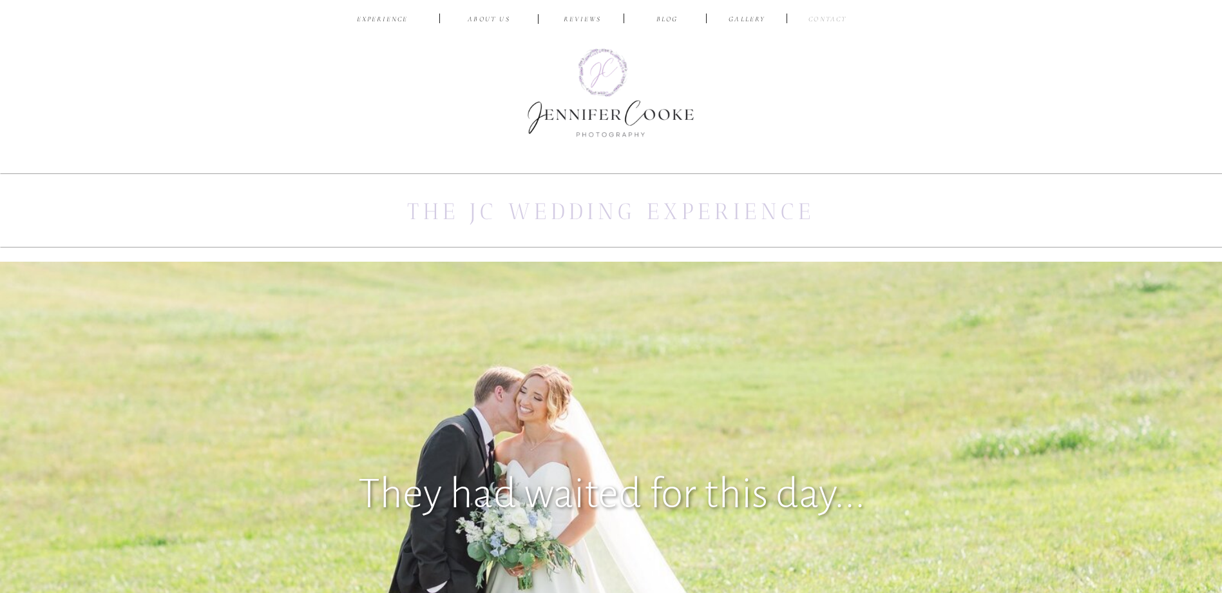
click at [826, 21] on nav "CONTACT" at bounding box center [828, 20] width 43 height 12
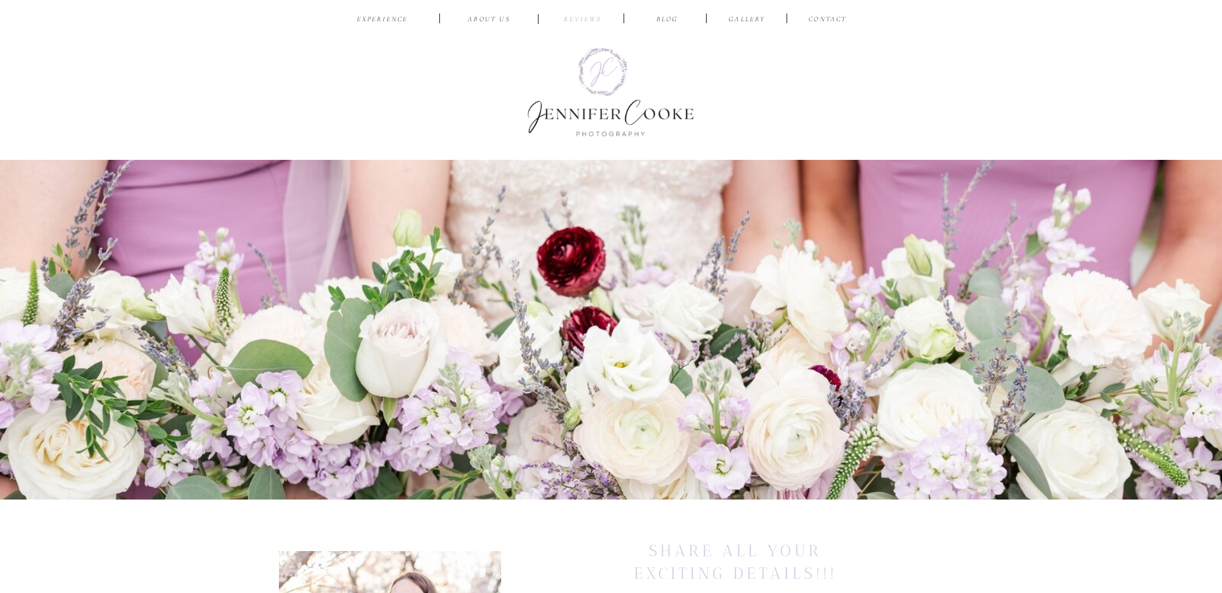
click at [582, 17] on nav "reviews" at bounding box center [582, 20] width 61 height 12
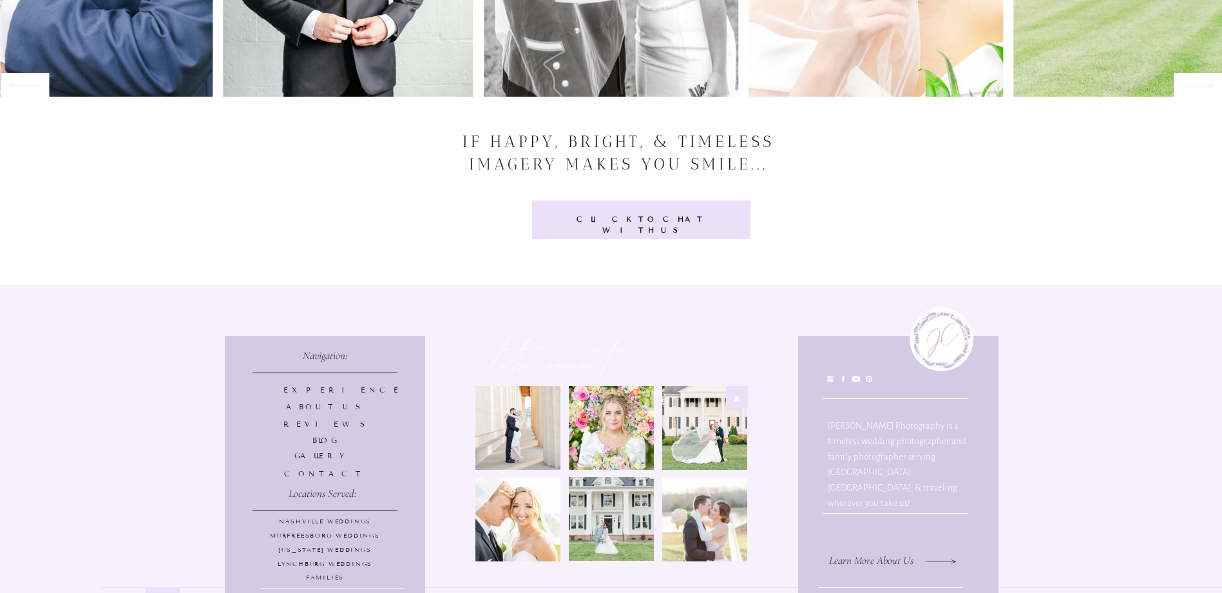
scroll to position [4163, 0]
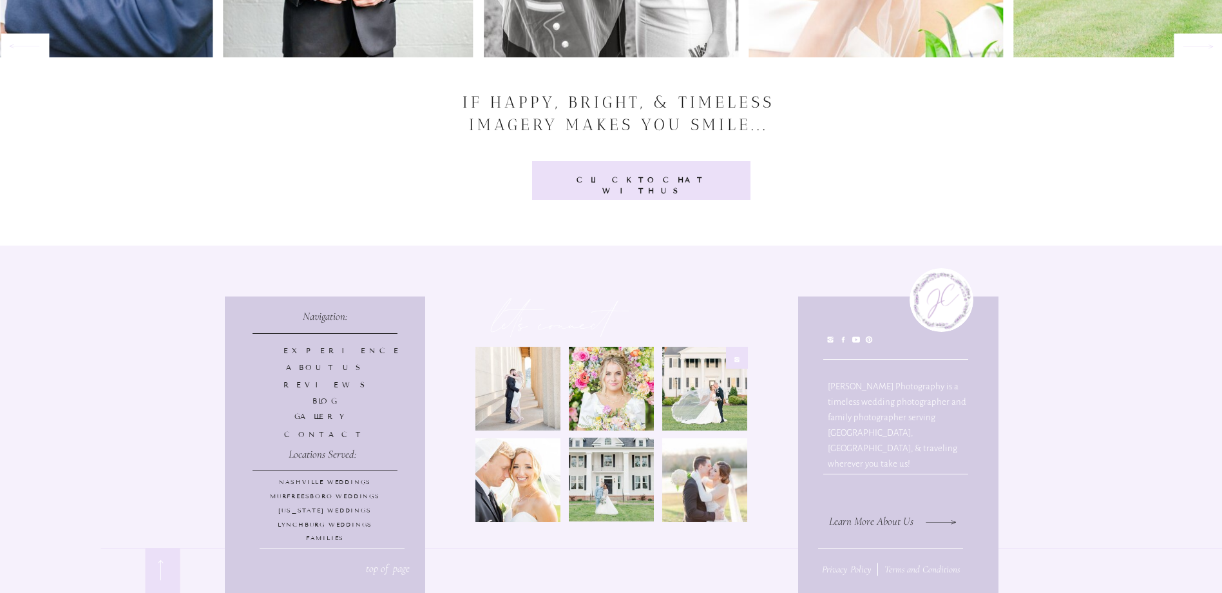
click at [666, 179] on b "click to chat with us" at bounding box center [642, 185] width 131 height 20
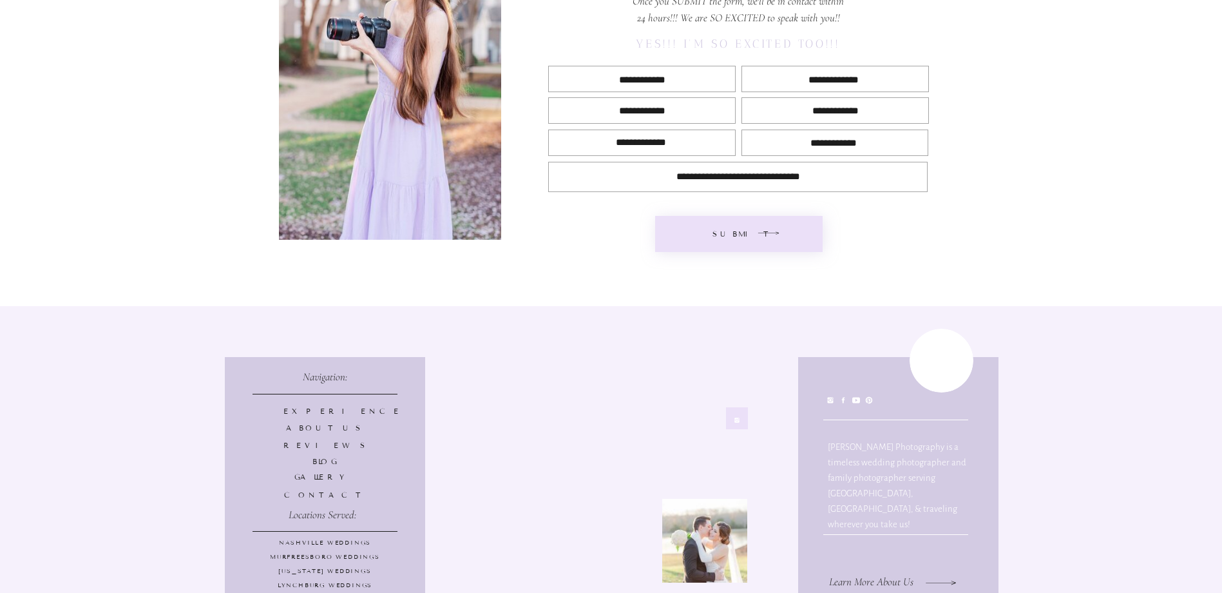
scroll to position [705, 0]
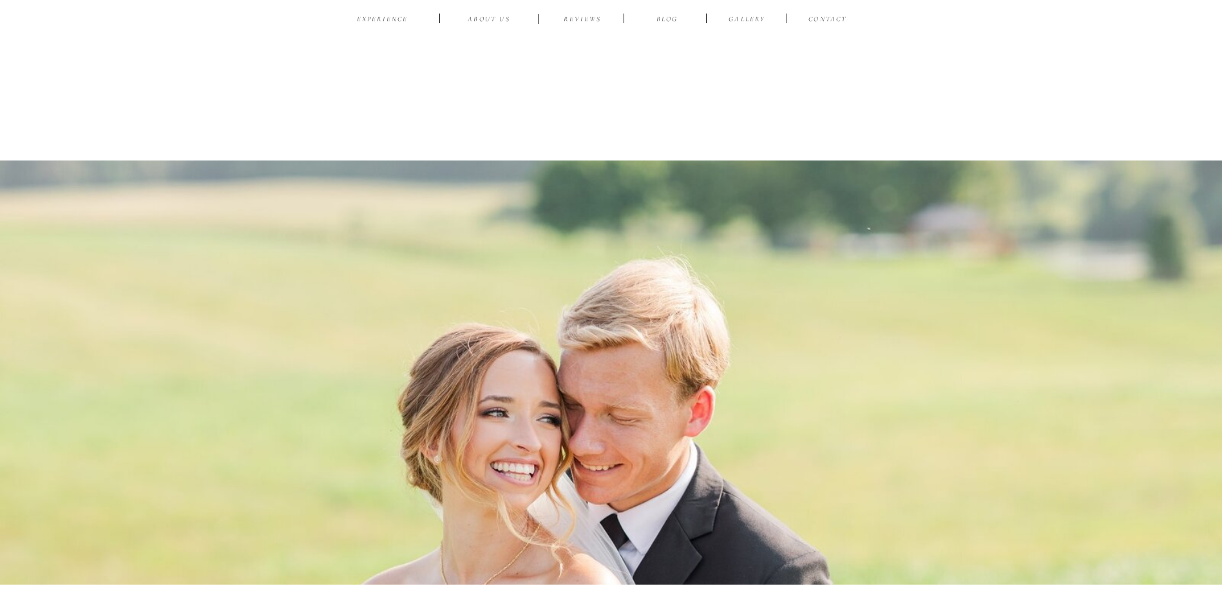
scroll to position [4163, 0]
